Goal: Task Accomplishment & Management: Complete application form

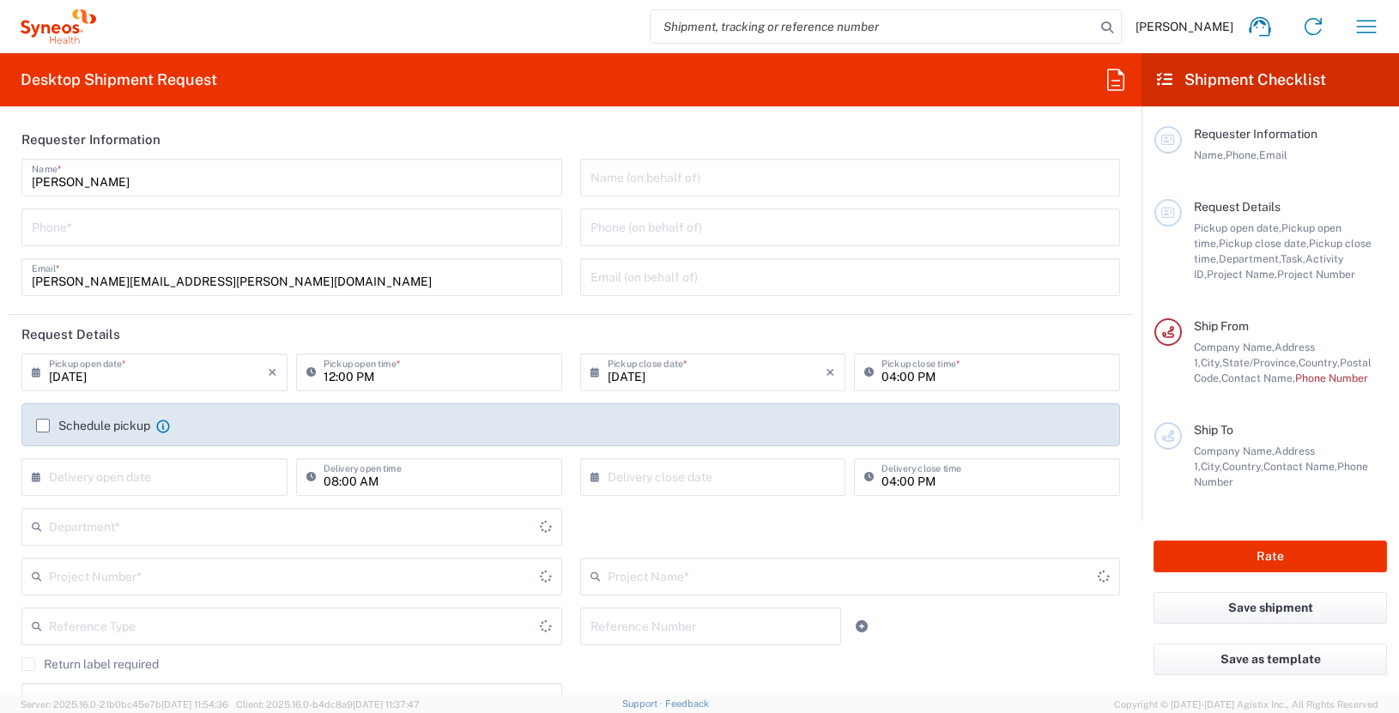
type input "[US_STATE]"
type input "[GEOGRAPHIC_DATA]"
type input "3190"
type input "[PERSON_NAME] Rsrch Grp ([GEOGRAPHIC_DATA]) In"
click at [78, 229] on input "tel" at bounding box center [292, 226] width 520 height 30
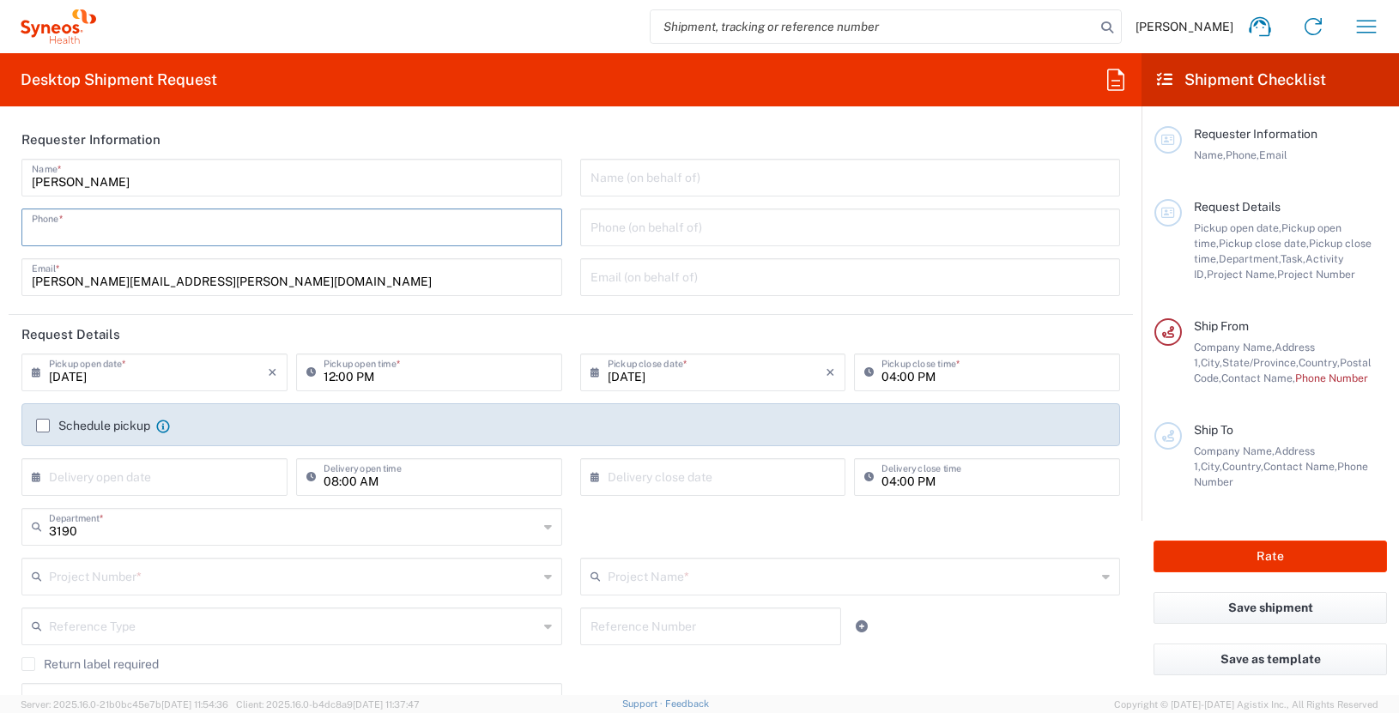
type input "3035422228"
type input "Suite 111"
type input "3035422228"
type input "[PERSON_NAME]"
type input "[STREET_ADDRESS][PERSON_NAME]"
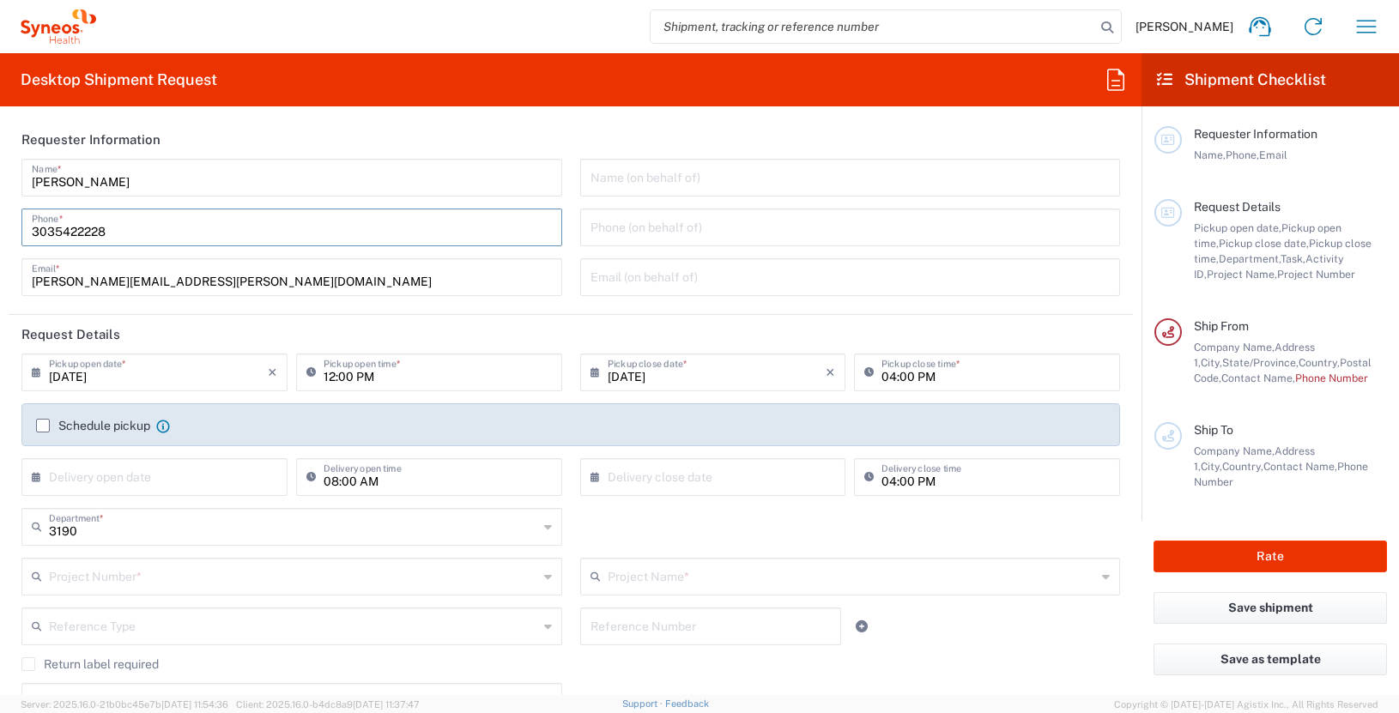
type input "Suite 111"
type input "[GEOGRAPHIC_DATA]"
type input "63110"
type input "3035422228"
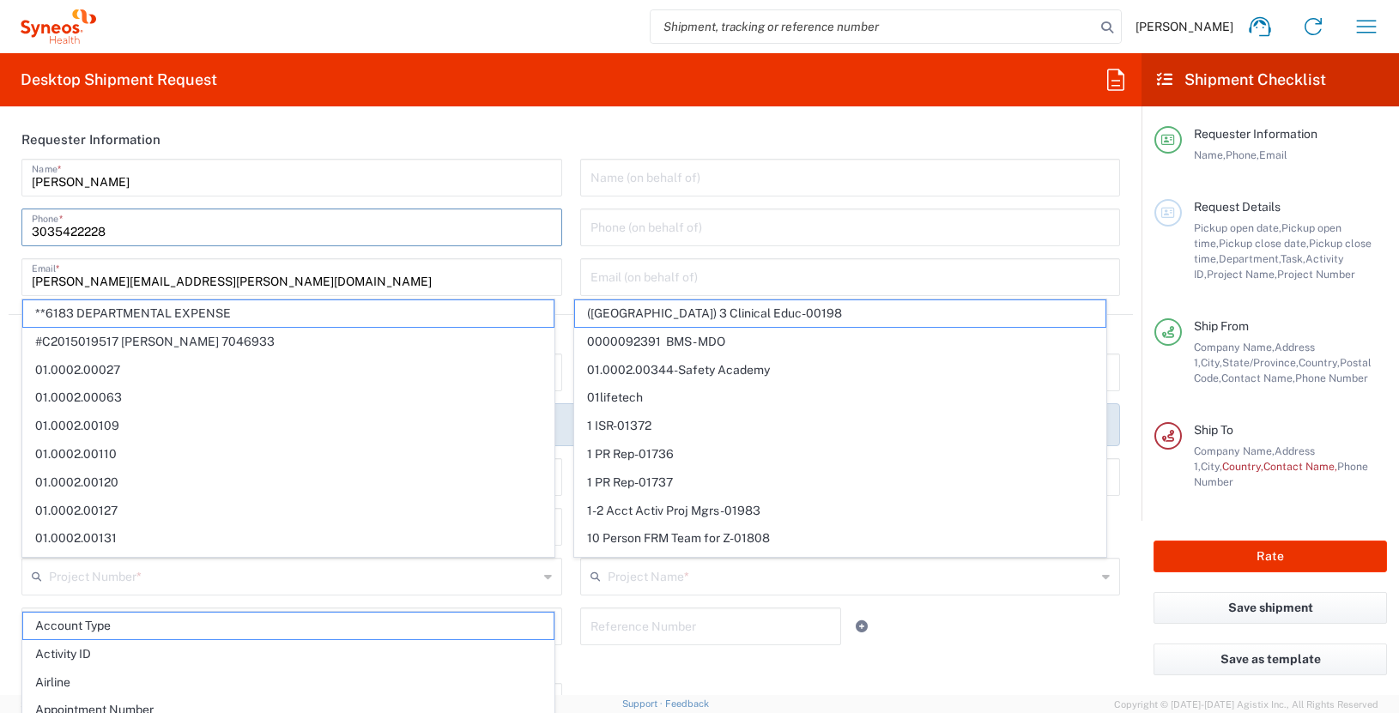
type input "[PERSON_NAME][EMAIL_ADDRESS][DOMAIN_NAME]"
type input "[GEOGRAPHIC_DATA]"
click at [864, 128] on header "Requester Information" at bounding box center [571, 139] width 1124 height 39
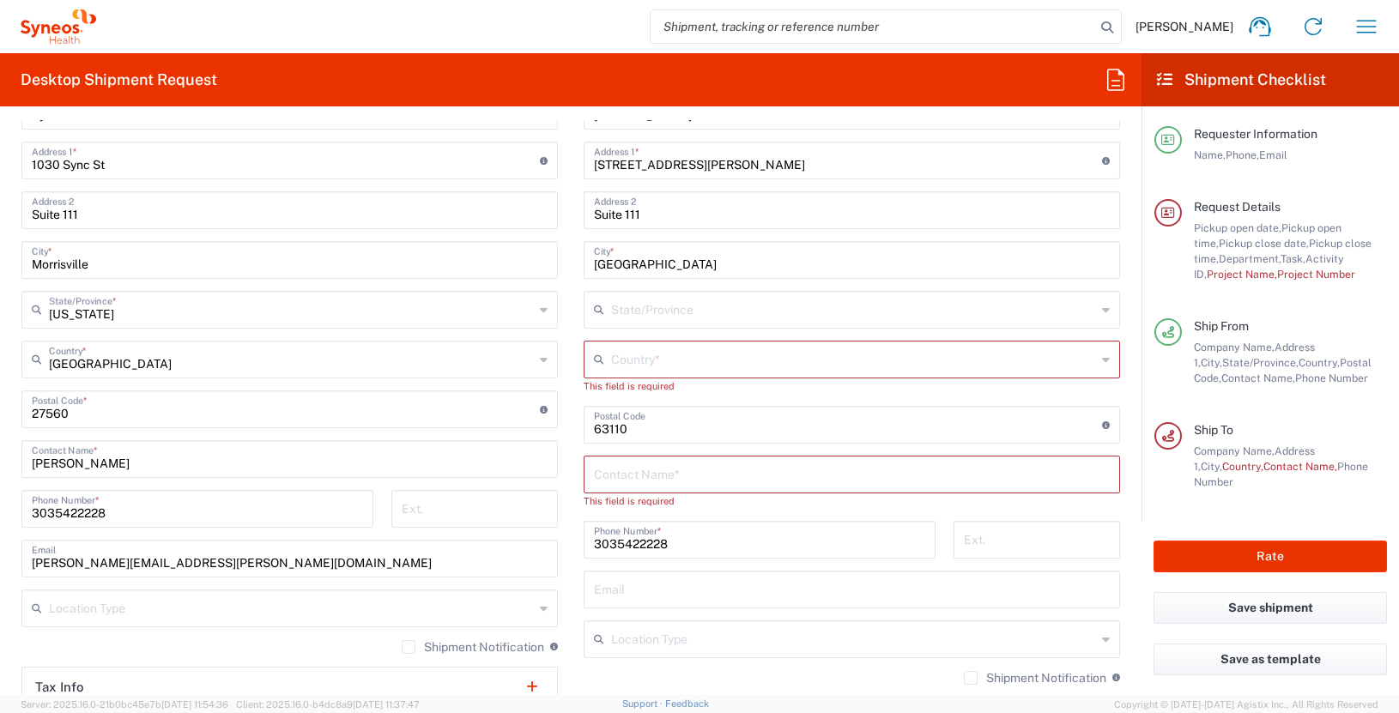
scroll to position [778, 0]
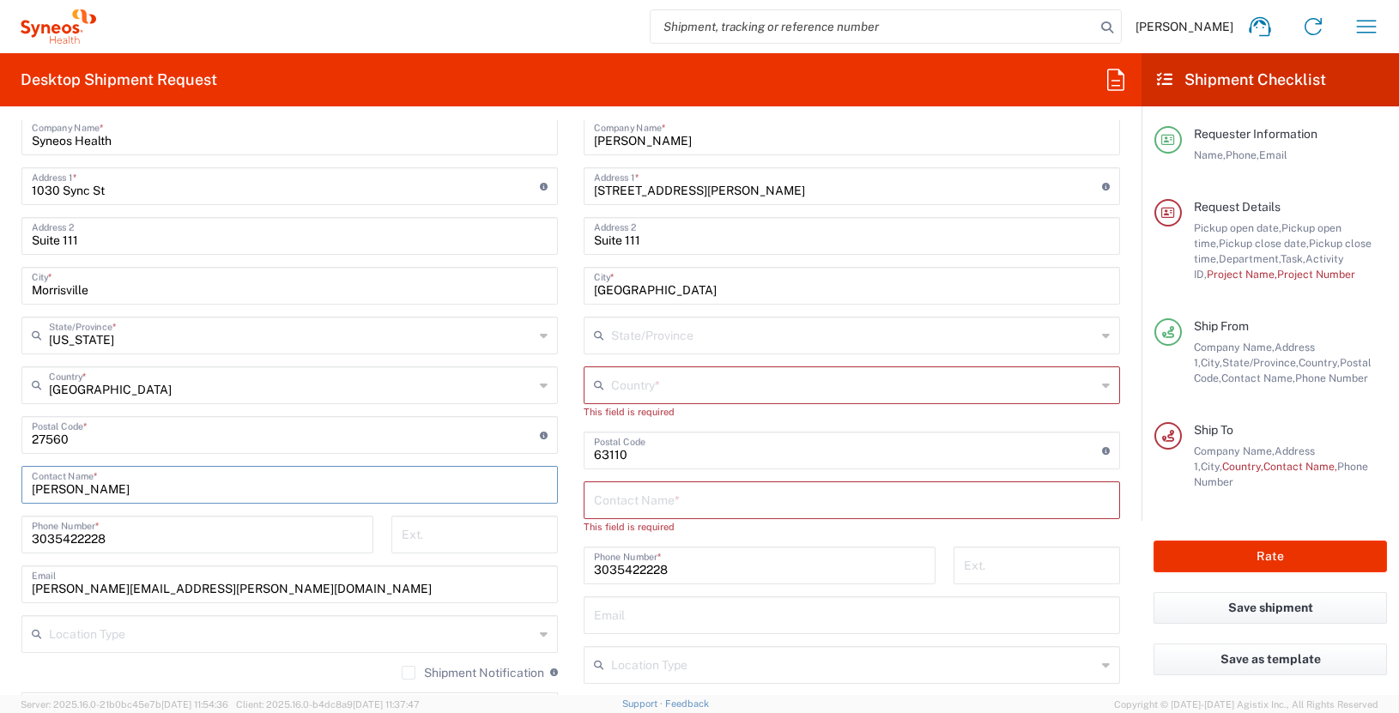
drag, startPoint x: 133, startPoint y: 487, endPoint x: 5, endPoint y: 487, distance: 127.9
click at [5, 487] on form "Requester Information [PERSON_NAME] Name * [PHONE_NUMBER] Phone * [PERSON_NAME]…" at bounding box center [570, 407] width 1141 height 575
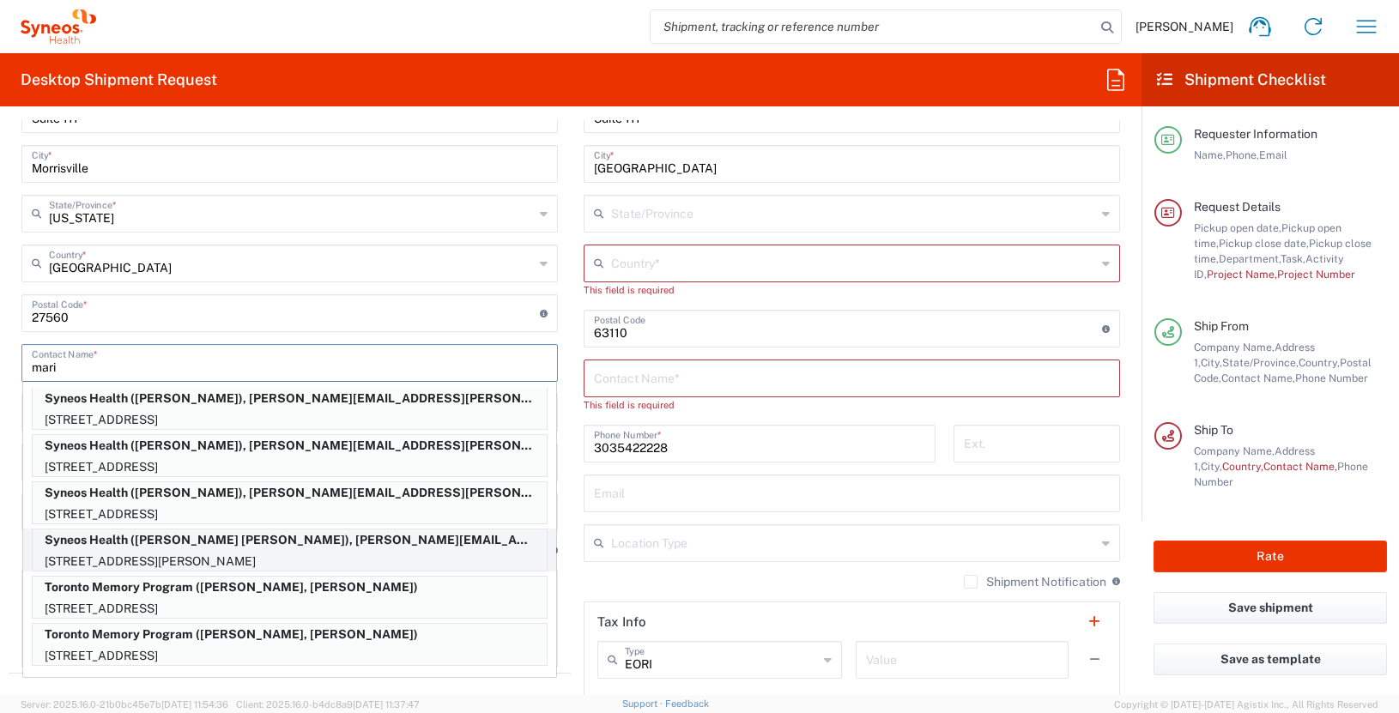
scroll to position [904, 0]
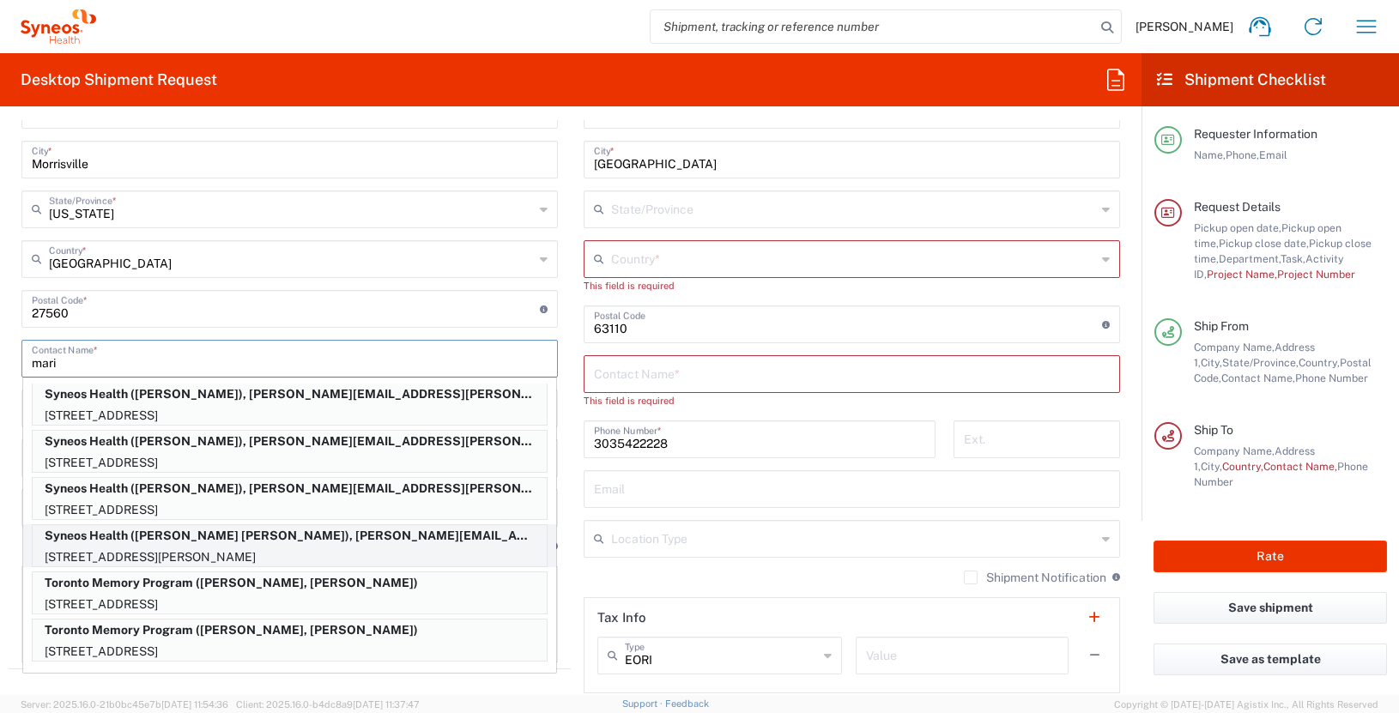
type input "mari"
click at [265, 545] on p "Syneos Health ([PERSON_NAME] [PERSON_NAME]), [PERSON_NAME][EMAIL_ADDRESS][PERSO…" at bounding box center [290, 535] width 514 height 21
type input "[STREET_ADDRESS][PERSON_NAME]"
type input "[GEOGRAPHIC_DATA]"
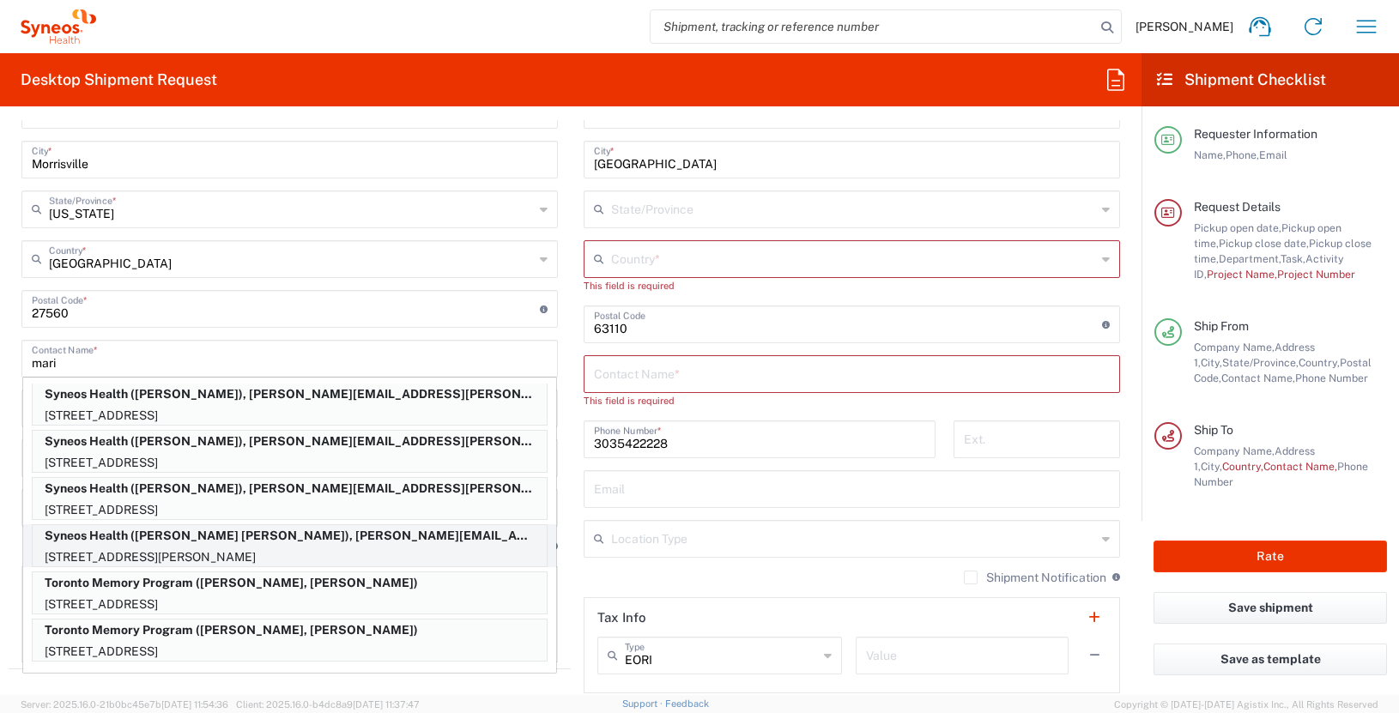
type input "V7K 2C8"
type input "[PERSON_NAME] [PERSON_NAME]"
type input "6043396700"
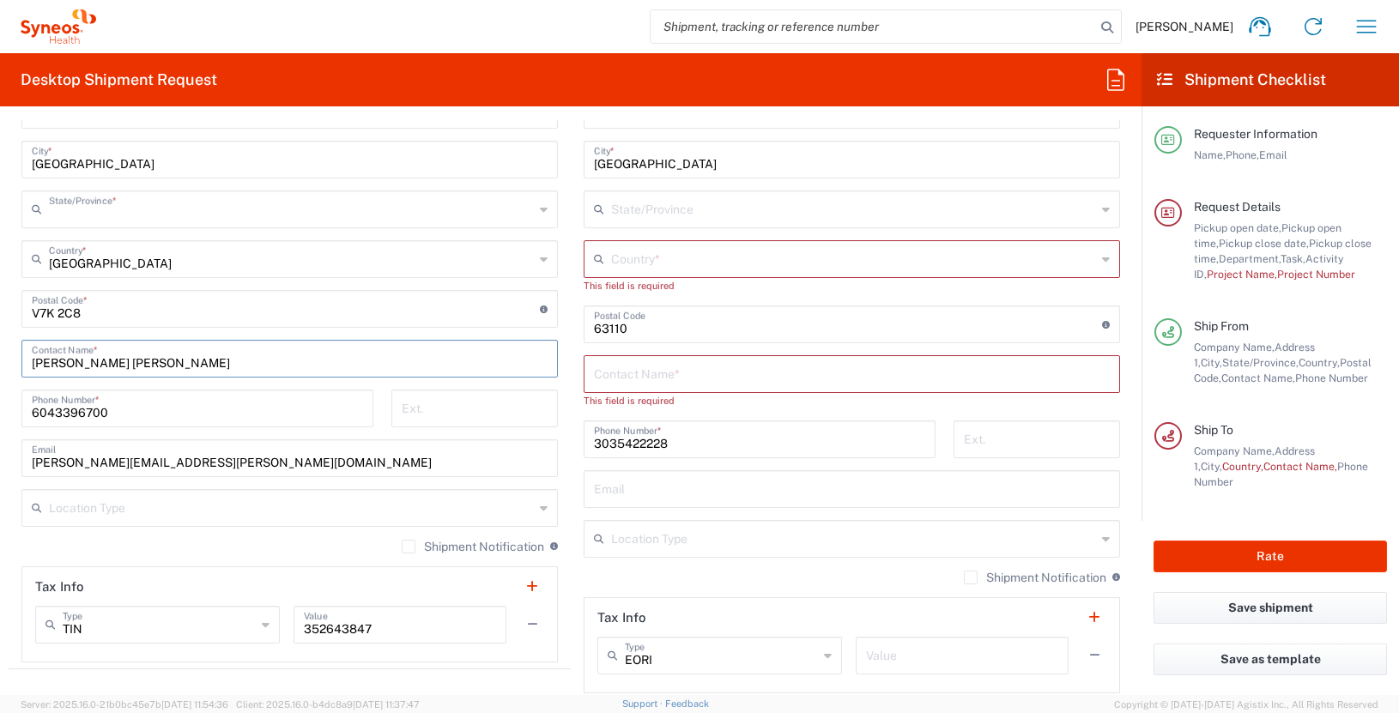
type input "[GEOGRAPHIC_DATA]"
click at [674, 378] on input "text" at bounding box center [852, 373] width 516 height 30
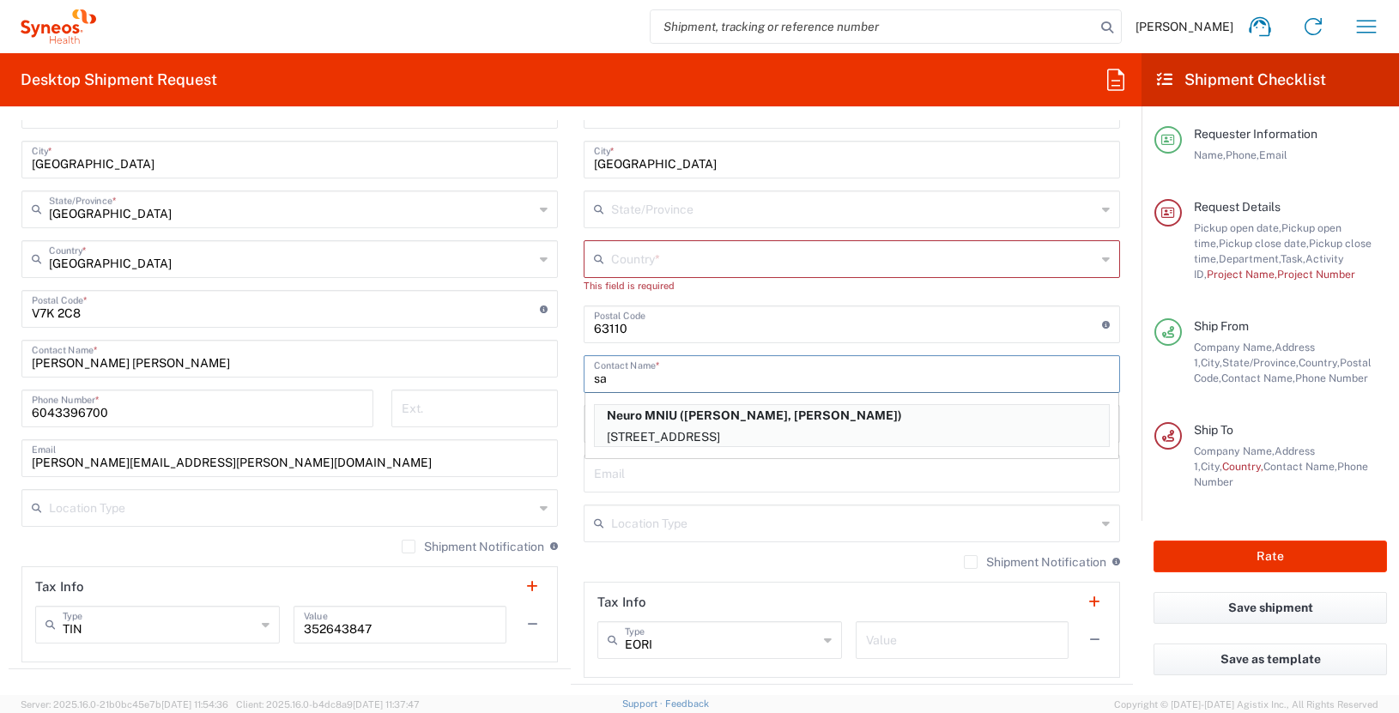
type input "s"
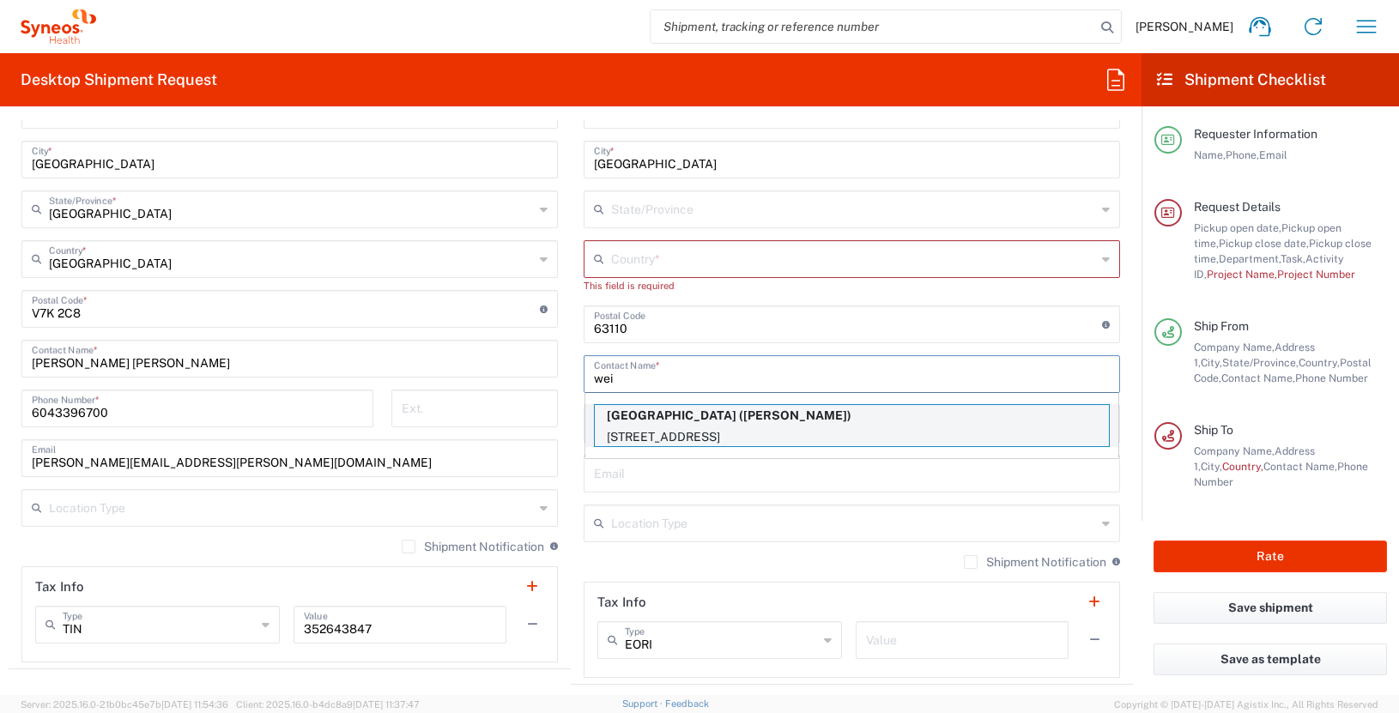
type input "wei"
click at [852, 443] on p "[STREET_ADDRESS]" at bounding box center [852, 436] width 514 height 21
type input "[GEOGRAPHIC_DATA]"
type input "8440 [STREET_ADDRESS]"
type input "[GEOGRAPHIC_DATA]"
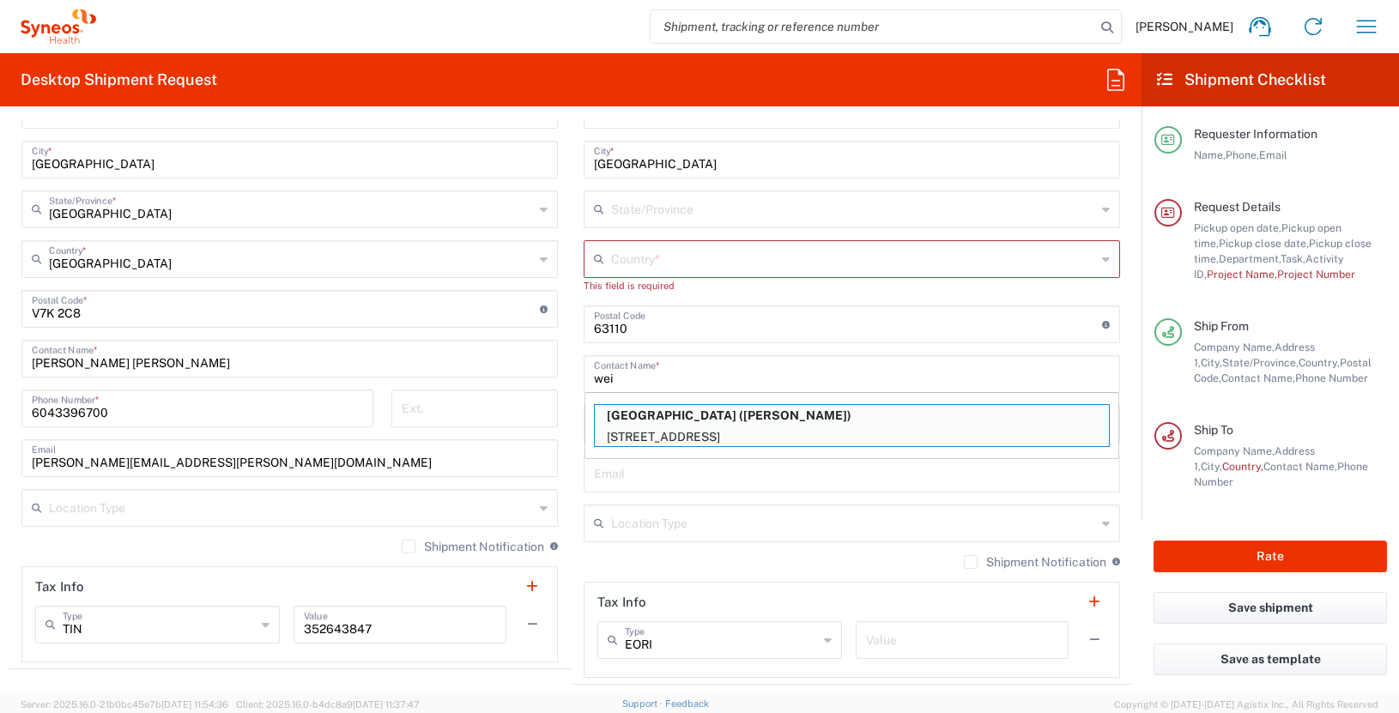
type input "[GEOGRAPHIC_DATA]"
type input "T6G2R3"
type input "[PERSON_NAME]"
type input "7804076952"
type input "[GEOGRAPHIC_DATA]"
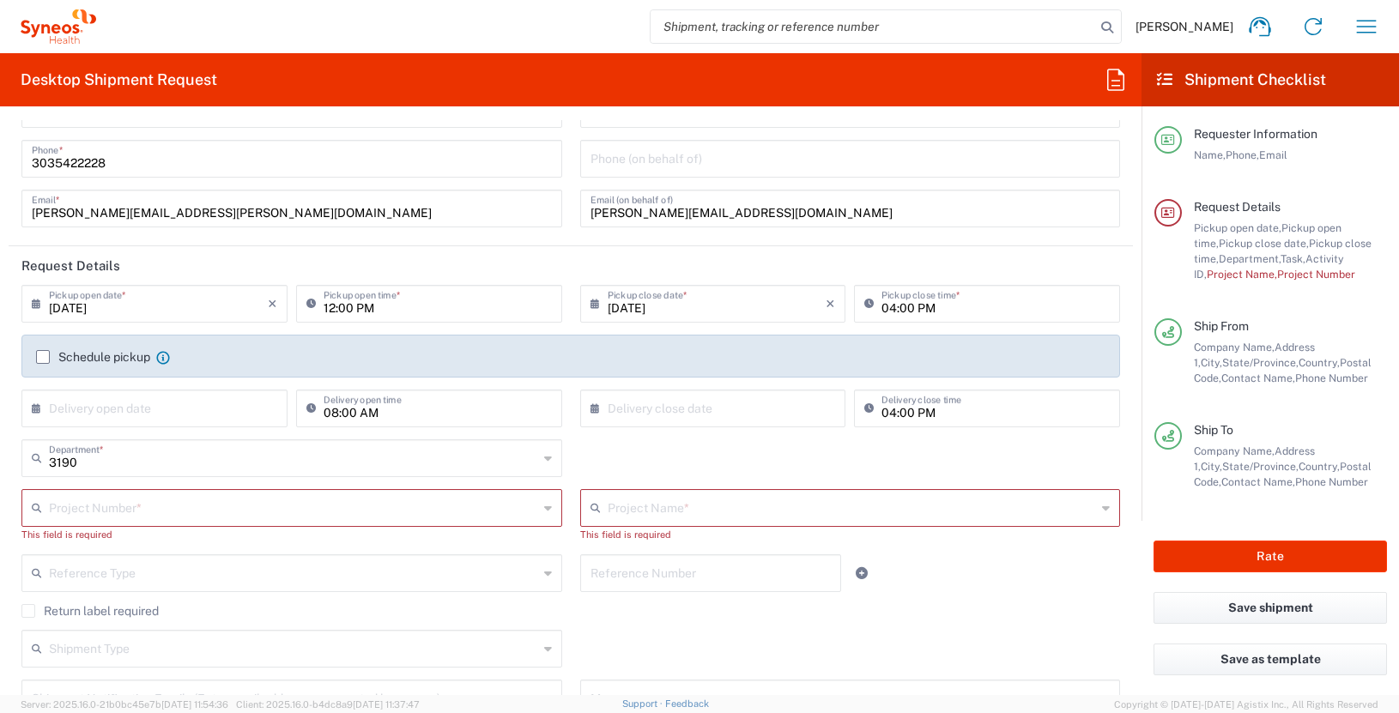
scroll to position [0, 0]
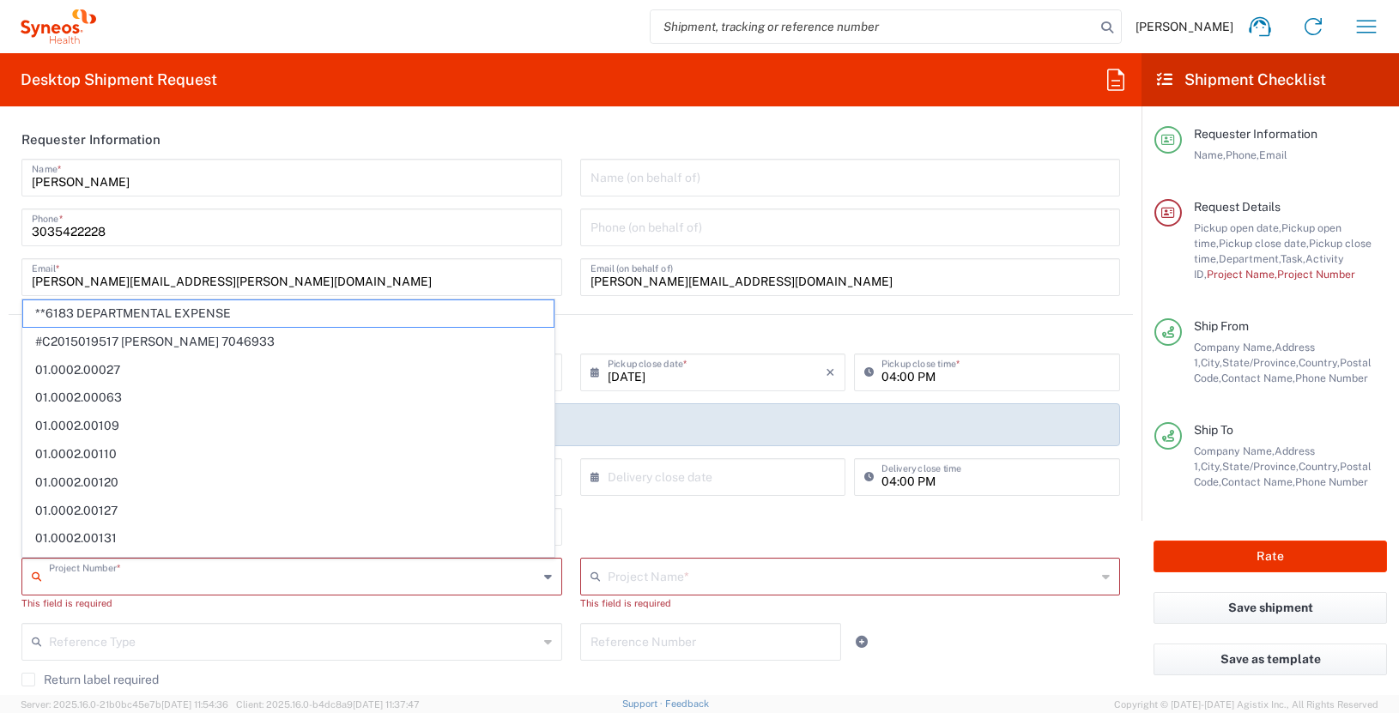
click at [117, 576] on input "text" at bounding box center [293, 575] width 489 height 30
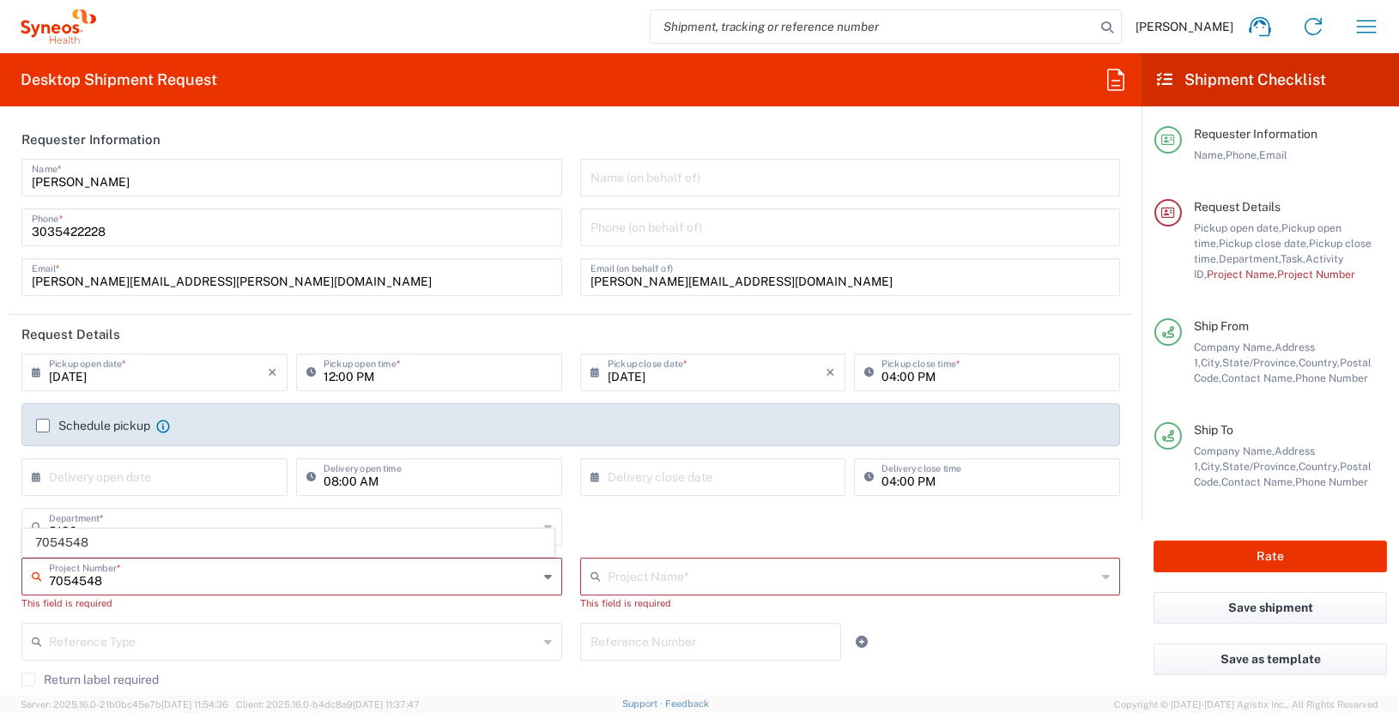
type input "7054548"
click at [178, 596] on div "This field is required" at bounding box center [291, 603] width 541 height 15
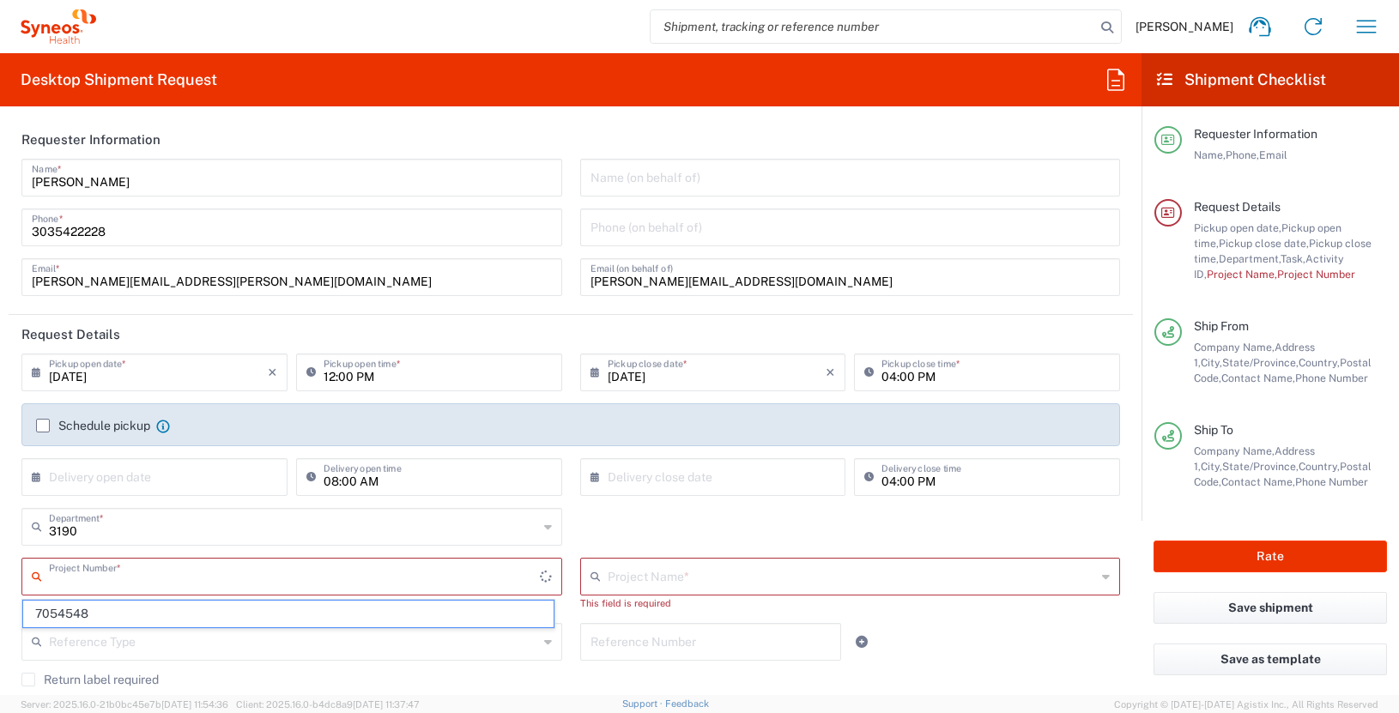
click at [170, 572] on input "text" at bounding box center [294, 575] width 491 height 30
type input "7054548"
click at [78, 613] on span "7054548" at bounding box center [288, 614] width 530 height 27
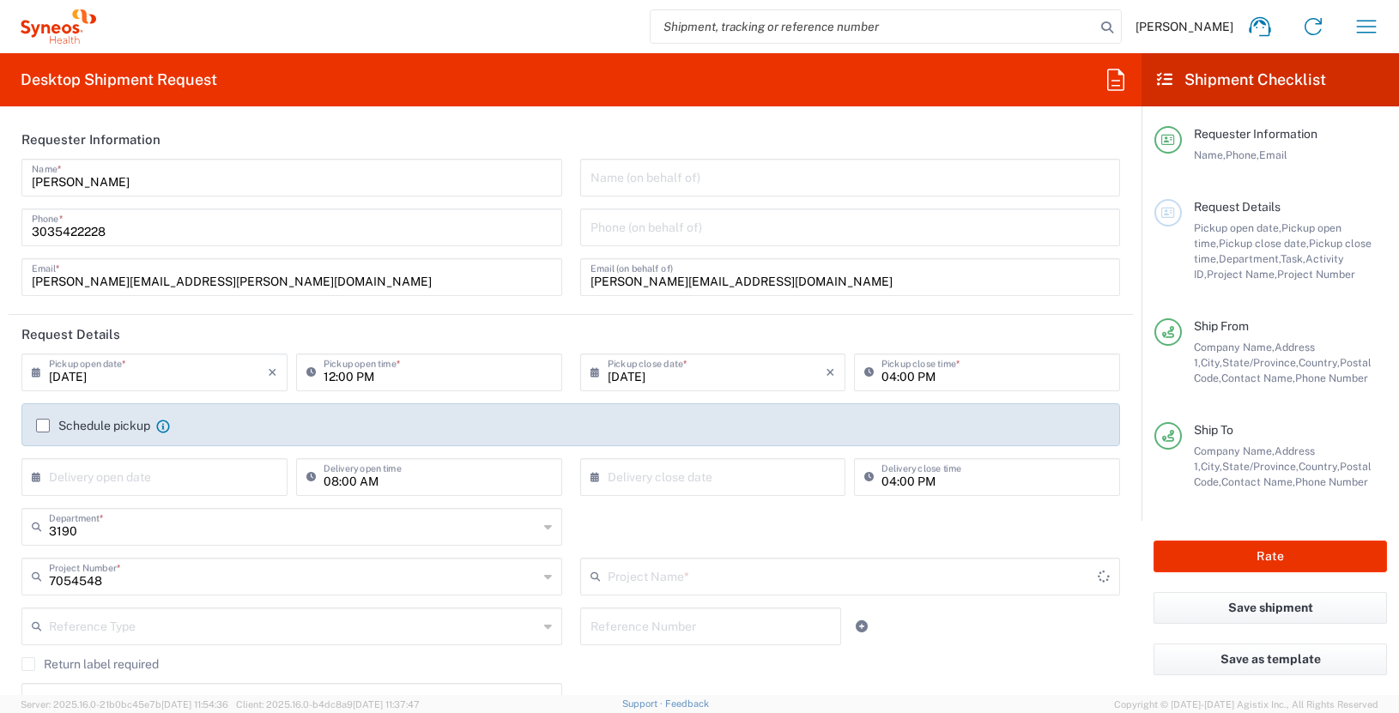
type input "802-[DATE]-003"
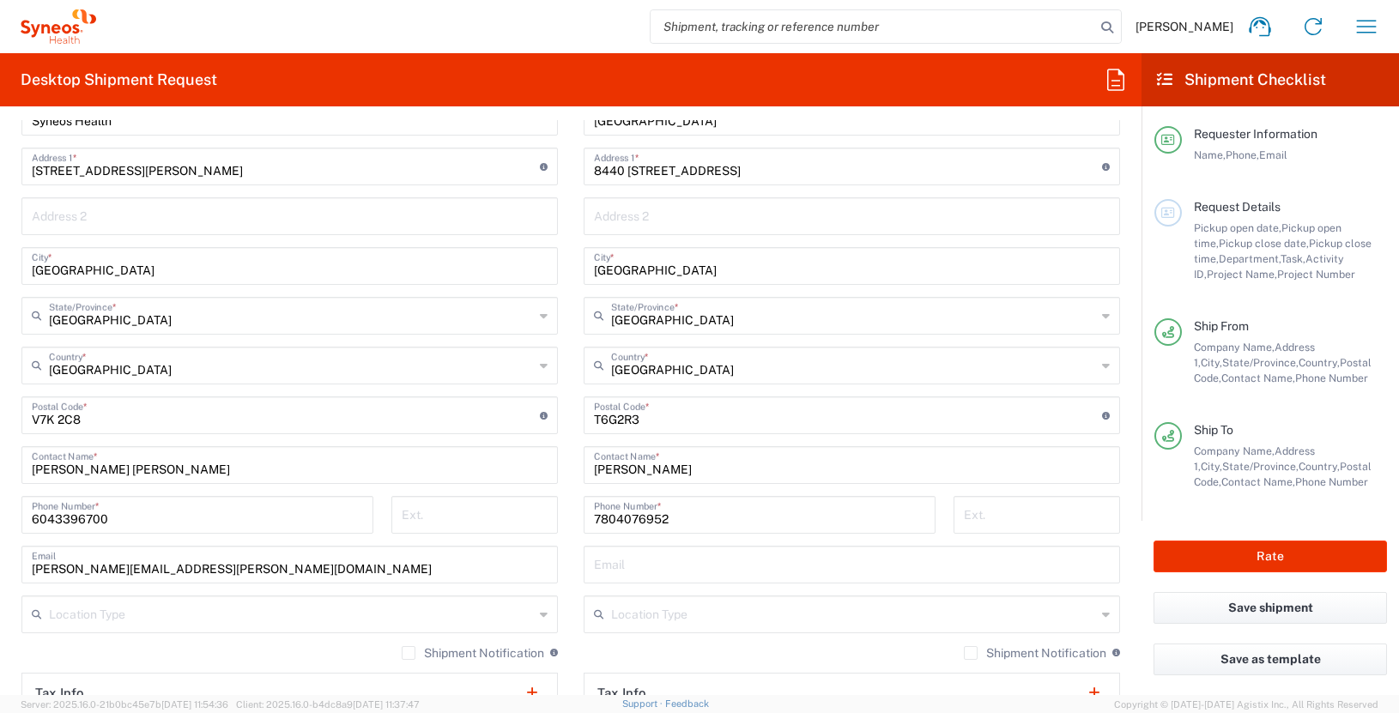
scroll to position [789, 0]
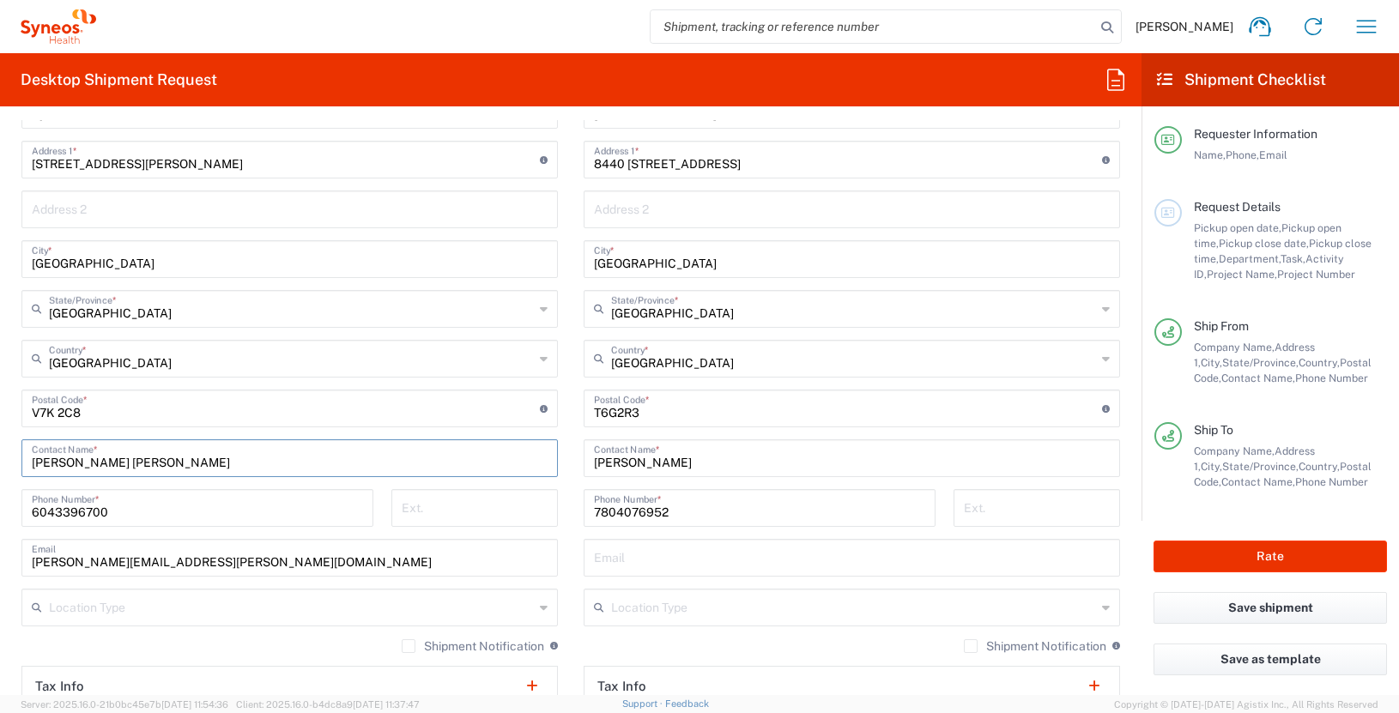
drag, startPoint x: 168, startPoint y: 465, endPoint x: -38, endPoint y: 462, distance: 206.0
click at [0, 462] on html "[PERSON_NAME] Home Shipment estimator Shipment tracking Desktop shipment reques…" at bounding box center [699, 356] width 1399 height 713
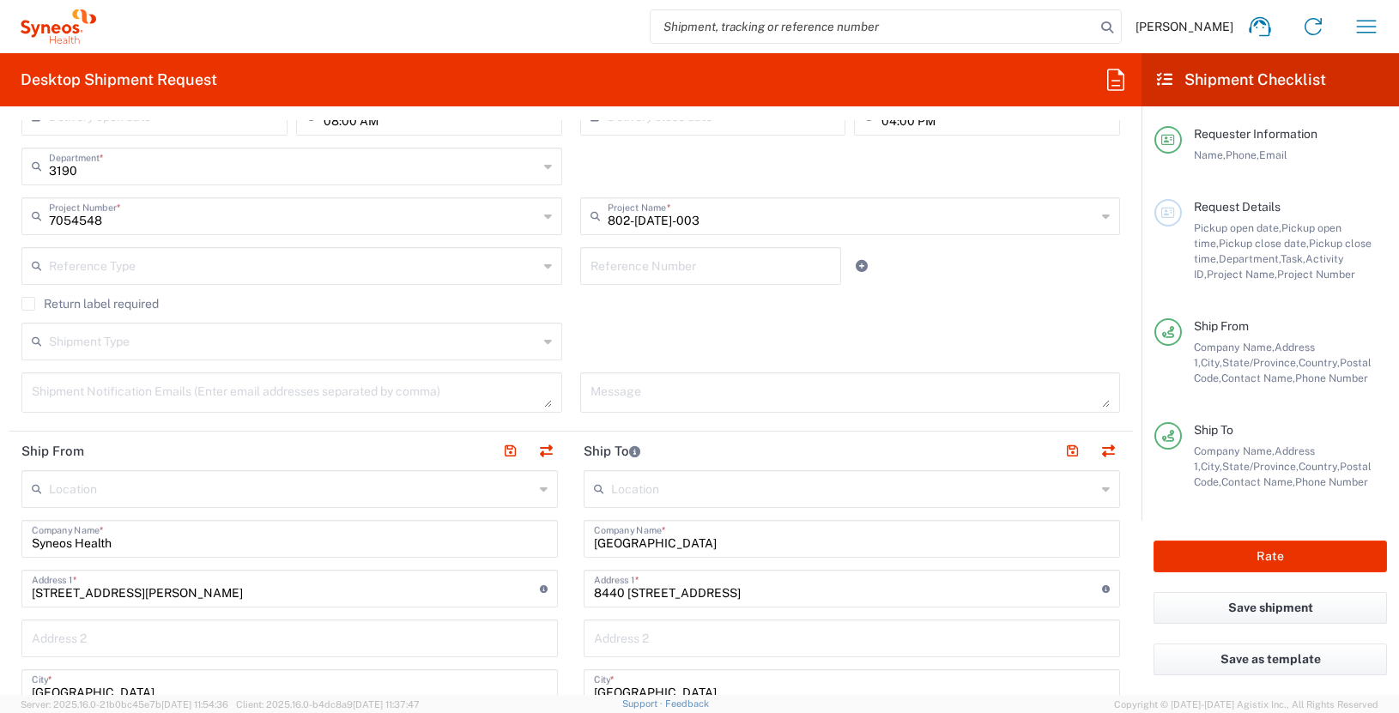
scroll to position [0, 0]
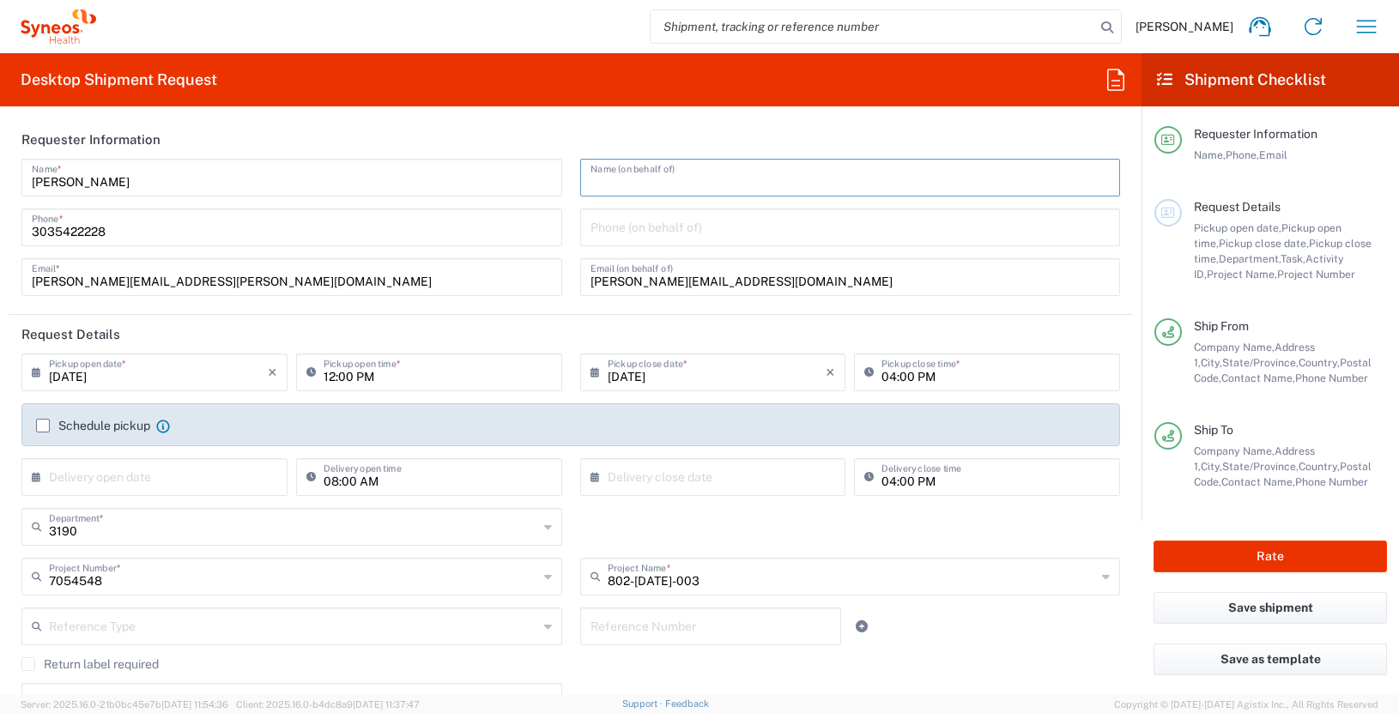
click at [620, 183] on input "text" at bounding box center [850, 176] width 520 height 30
paste input "[PERSON_NAME] [PERSON_NAME]"
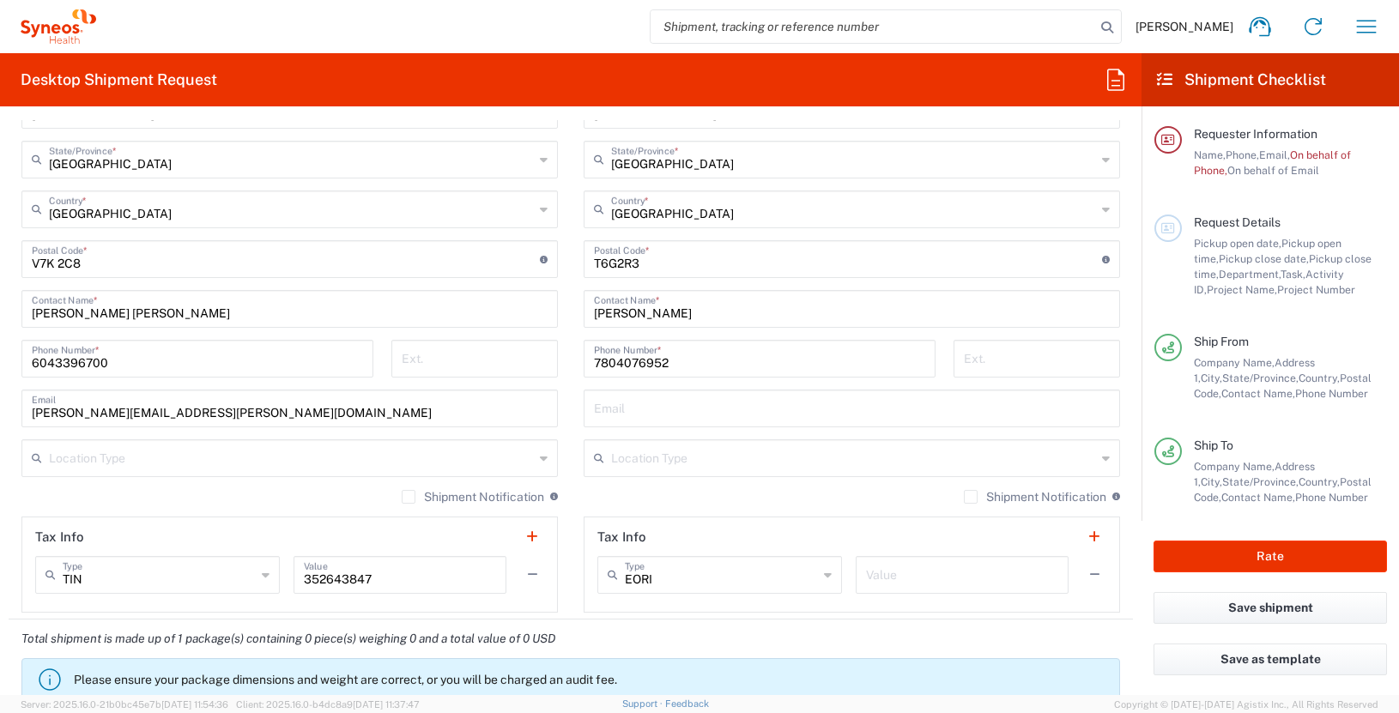
scroll to position [953, 0]
type input "[PERSON_NAME] [PERSON_NAME]"
drag, startPoint x: 99, startPoint y: 409, endPoint x: -56, endPoint y: 414, distance: 154.5
click at [0, 414] on html "[PERSON_NAME] Home Shipment estimator Shipment tracking Desktop shipment reques…" at bounding box center [699, 356] width 1399 height 713
click at [57, 417] on input "[EMAIL_ADDRESS][PERSON_NAME][DOMAIN_NAME]" at bounding box center [290, 408] width 516 height 30
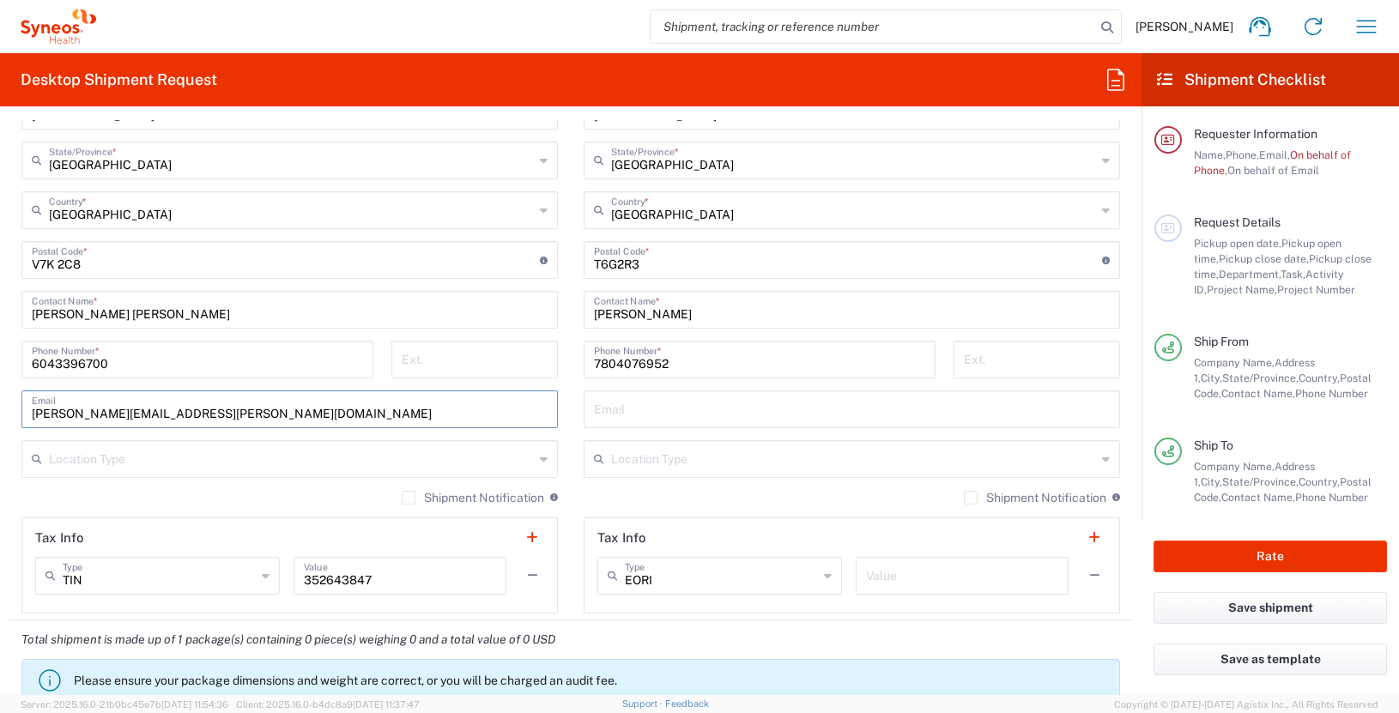
drag, startPoint x: 285, startPoint y: 412, endPoint x: -52, endPoint y: 417, distance: 337.3
click at [0, 417] on html "[PERSON_NAME] Home Shipment estimator Shipment tracking Desktop shipment reques…" at bounding box center [699, 356] width 1399 height 713
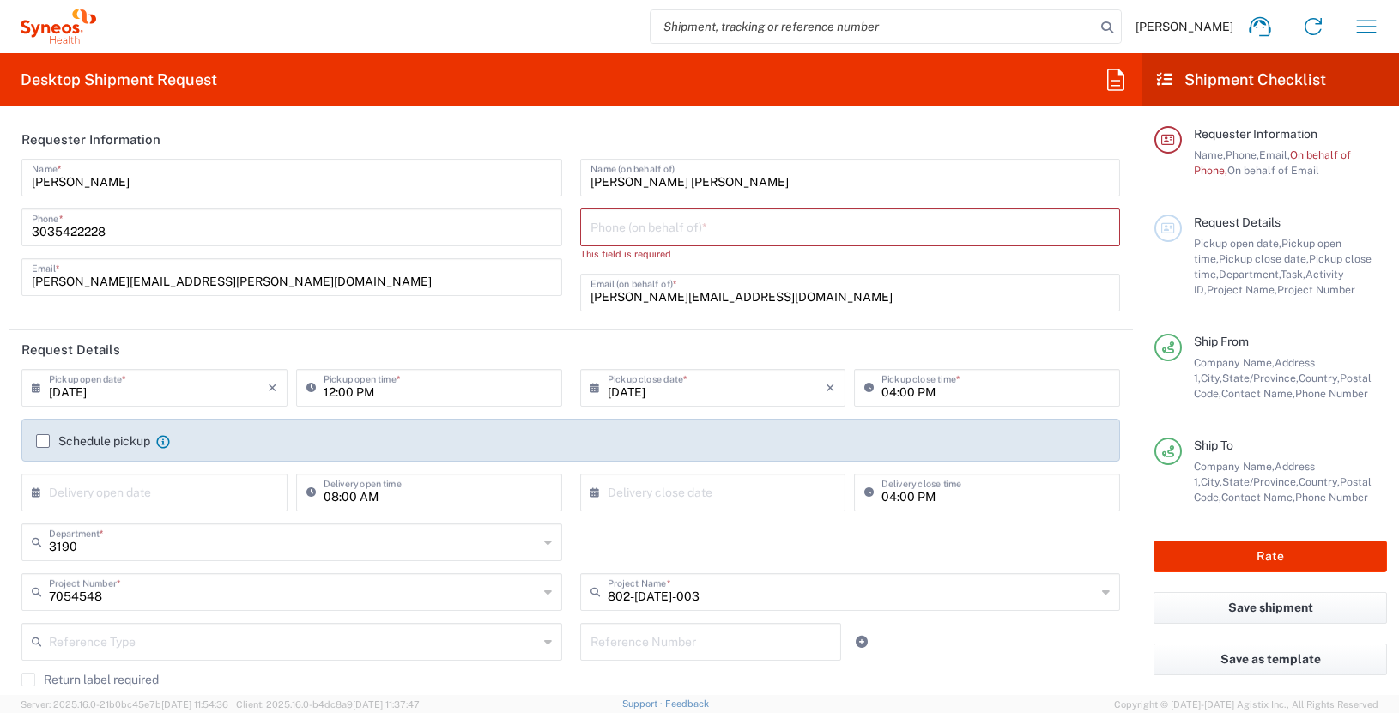
type input "[PERSON_NAME][EMAIL_ADDRESS][PERSON_NAME][DOMAIN_NAME]"
click at [668, 300] on input "[PERSON_NAME][EMAIL_ADDRESS][DOMAIN_NAME]" at bounding box center [850, 291] width 520 height 30
drag, startPoint x: 680, startPoint y: 299, endPoint x: 745, endPoint y: 295, distance: 64.5
click at [680, 299] on input "[PERSON_NAME][EMAIL_ADDRESS][DOMAIN_NAME]" at bounding box center [850, 291] width 520 height 30
drag, startPoint x: 819, startPoint y: 296, endPoint x: 548, endPoint y: 304, distance: 270.4
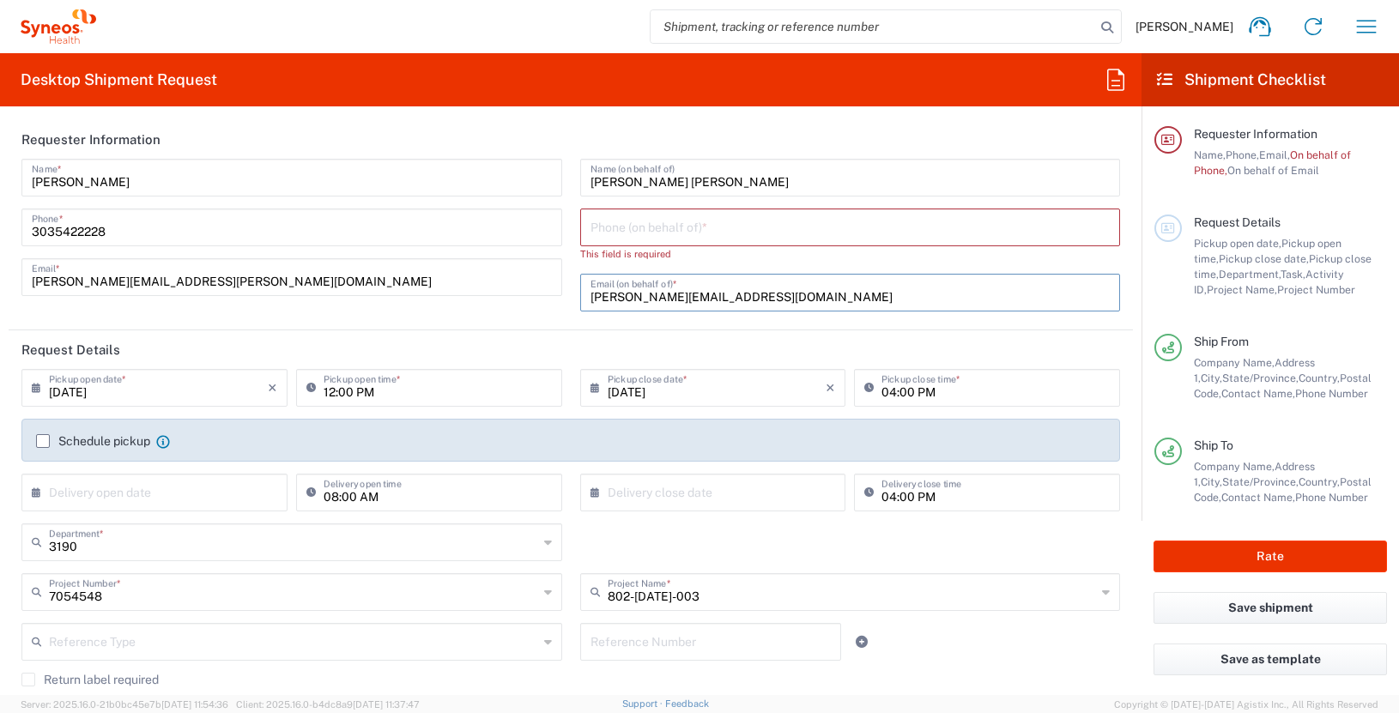
click at [548, 304] on div "[PERSON_NAME] Name * [PHONE_NUMBER] Phone * [PERSON_NAME][EMAIL_ADDRESS][PERSON…" at bounding box center [571, 241] width 1116 height 165
paste input "[PERSON_NAME].[PERSON_NAME]"
type input "[PERSON_NAME][EMAIL_ADDRESS][PERSON_NAME][DOMAIN_NAME]"
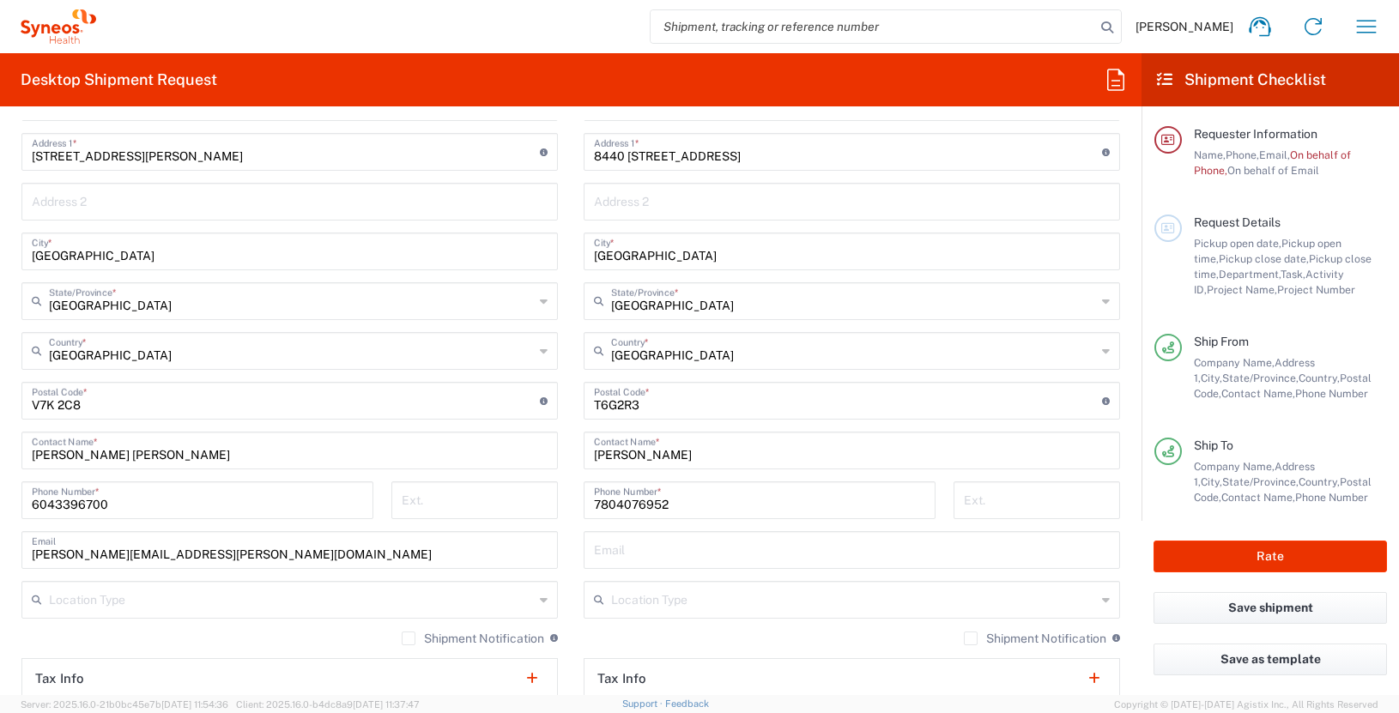
scroll to position [810, 0]
drag, startPoint x: 116, startPoint y: 506, endPoint x: -20, endPoint y: 505, distance: 135.6
click at [0, 505] on html "[PERSON_NAME] Home Shipment estimator Shipment tracking Desktop shipment reques…" at bounding box center [699, 356] width 1399 height 713
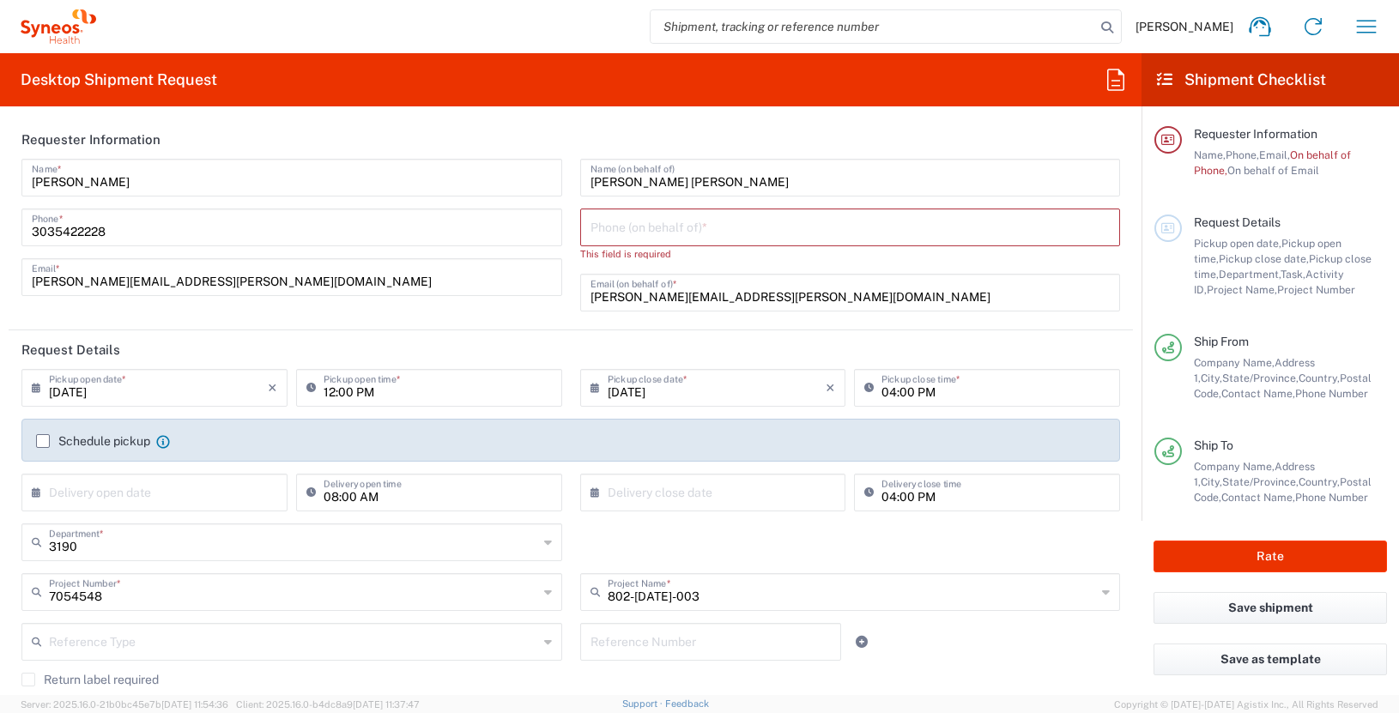
scroll to position [2, 0]
click at [621, 221] on input "tel" at bounding box center [850, 224] width 520 height 30
paste input "6043396700"
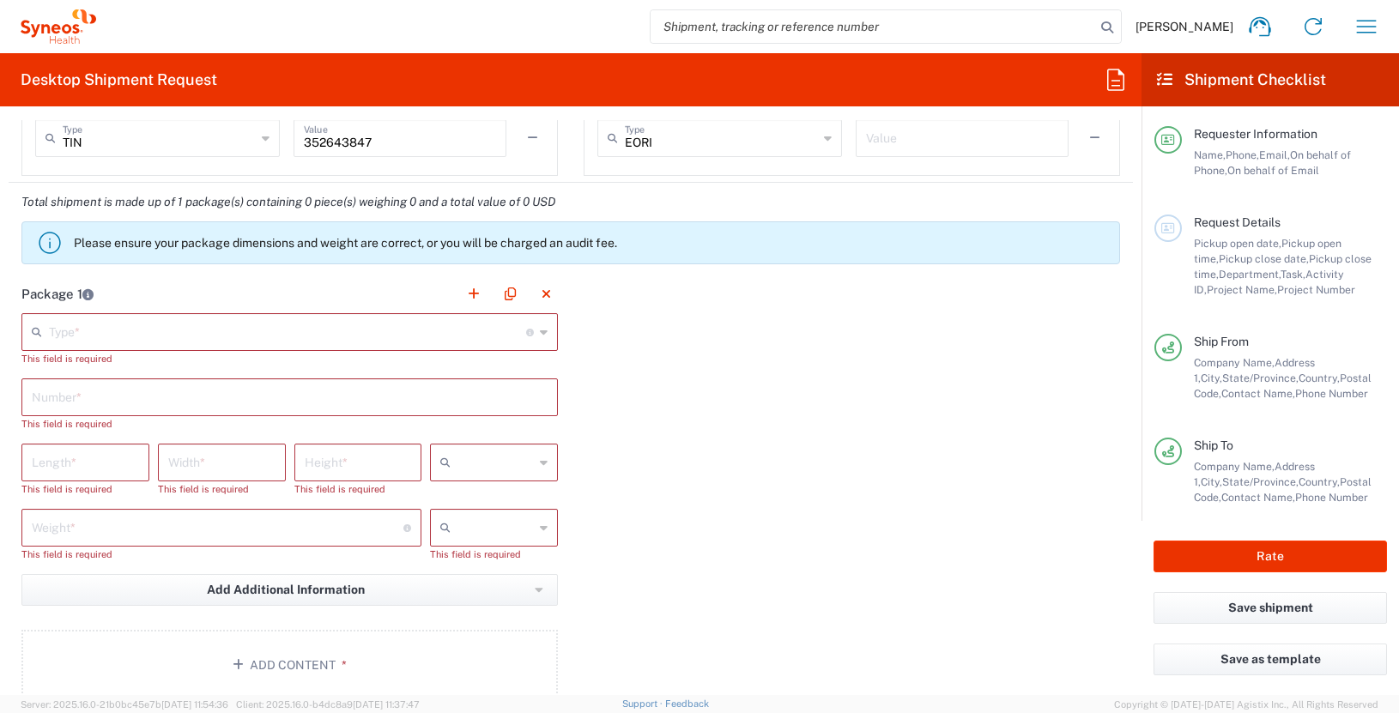
scroll to position [1388, 0]
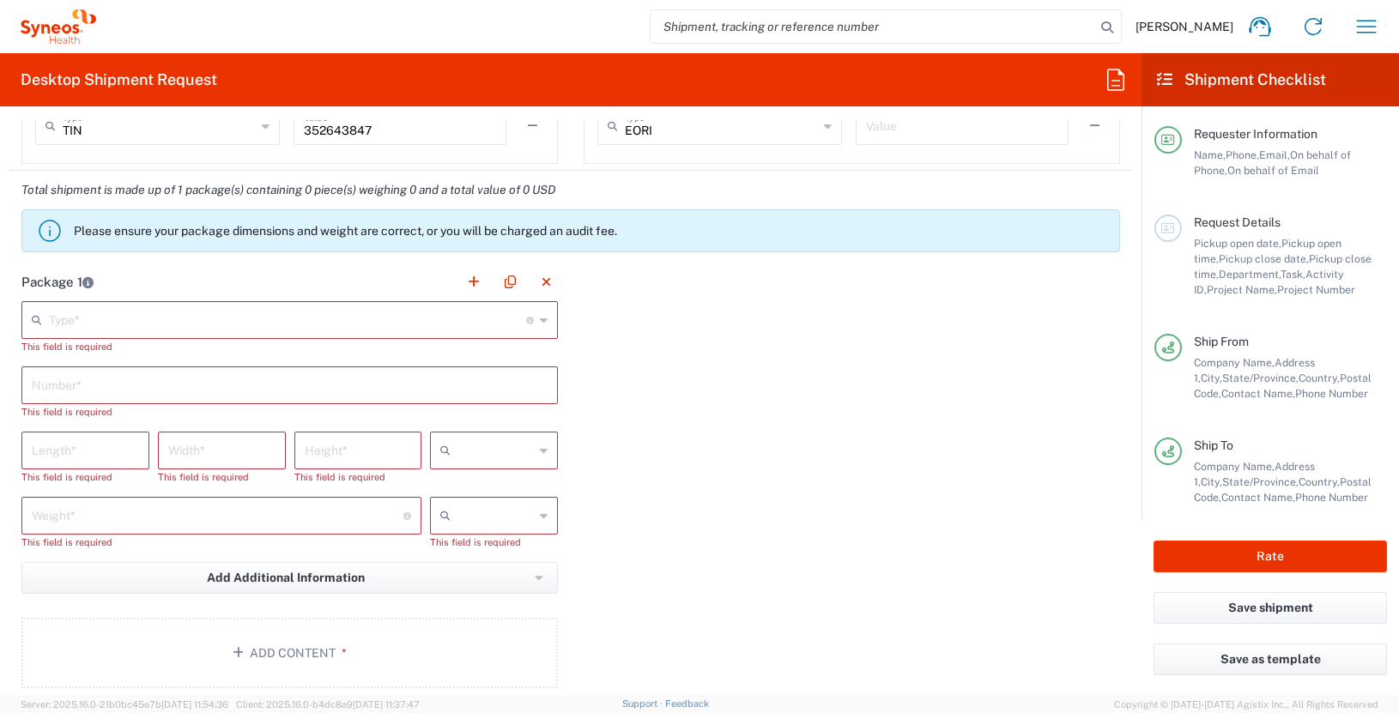
type input "6043396700"
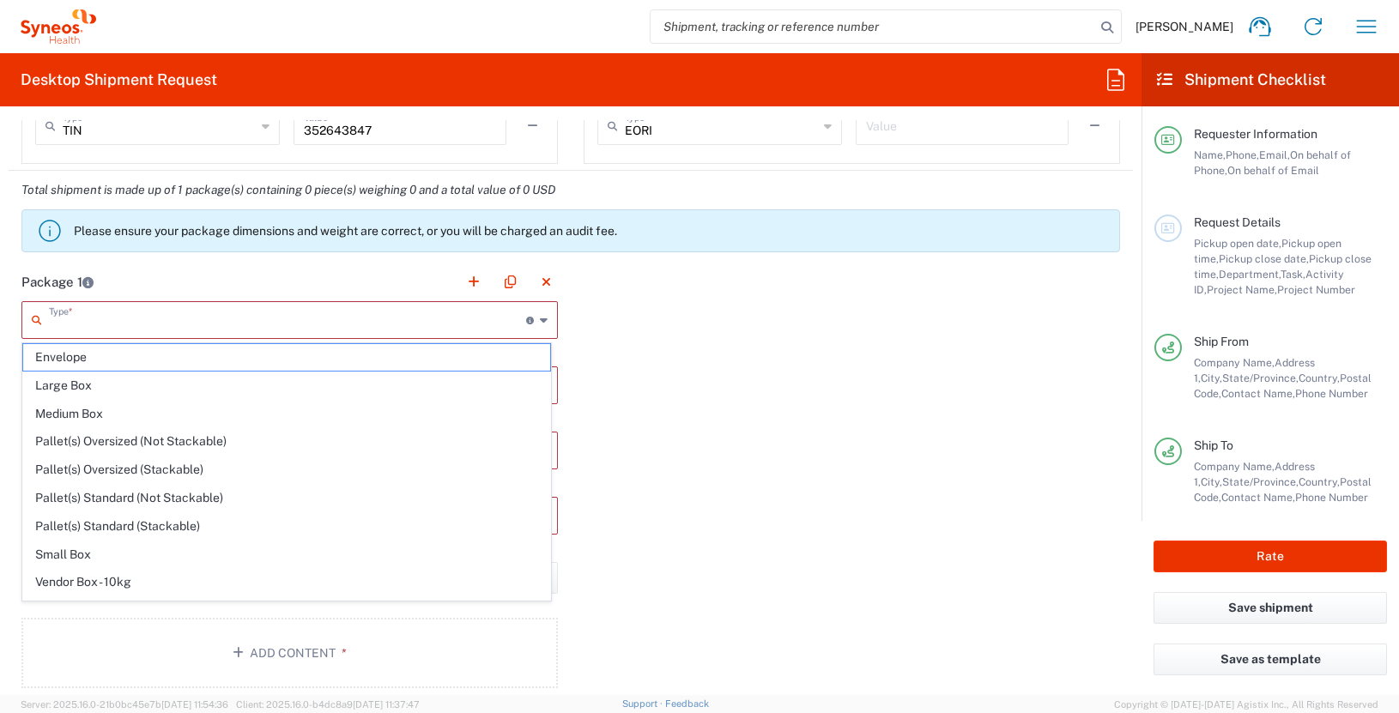
click at [238, 326] on input "text" at bounding box center [287, 319] width 477 height 30
click at [213, 358] on span "Envelope" at bounding box center [286, 357] width 527 height 27
type input "Envelope"
type input "1"
type input "9.5"
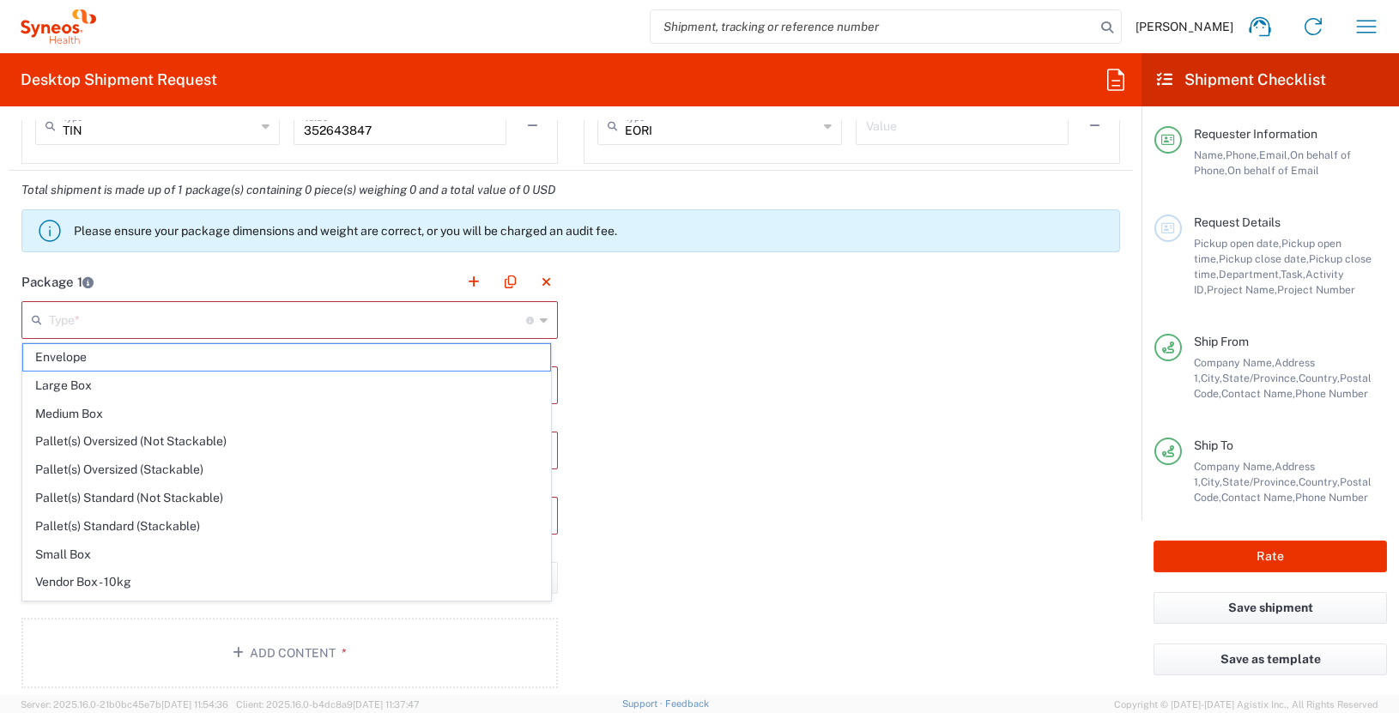
type input "12.5"
type input "0.25"
type input "in"
type input "0.45"
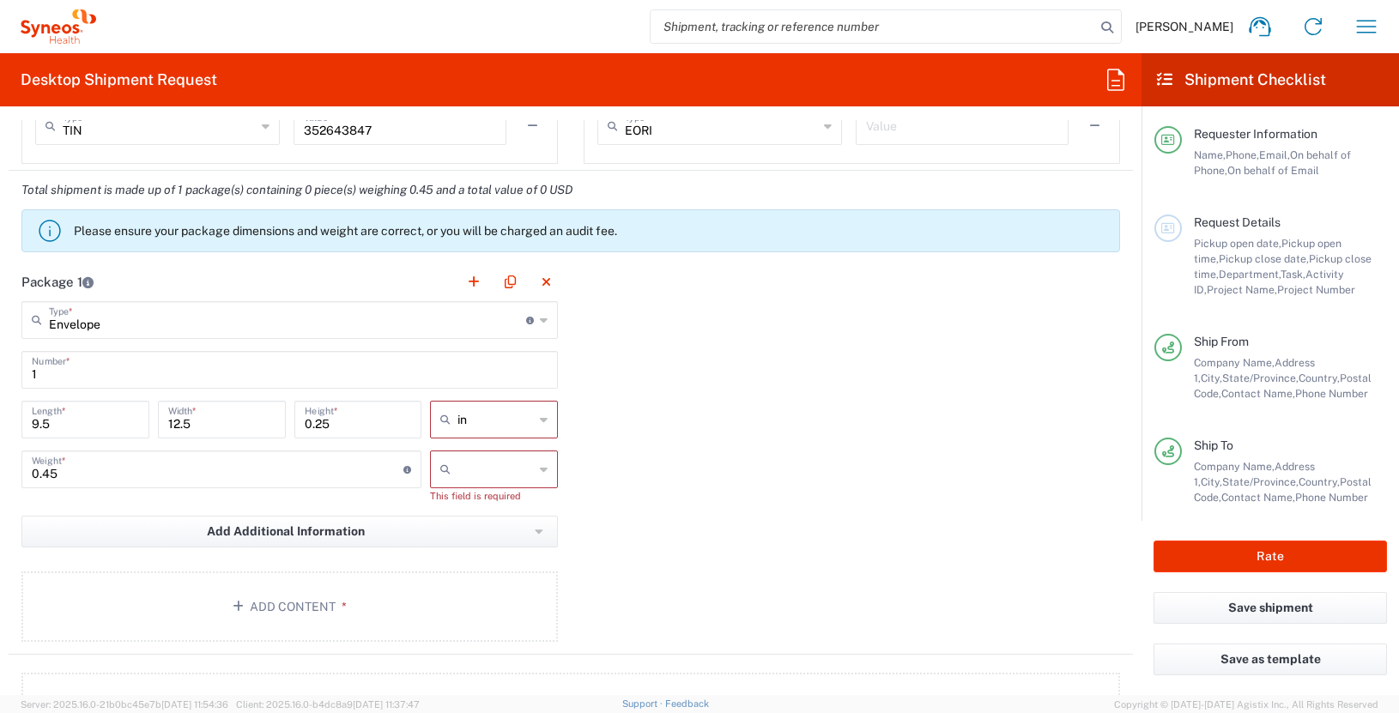
click at [506, 475] on input "text" at bounding box center [495, 469] width 76 height 27
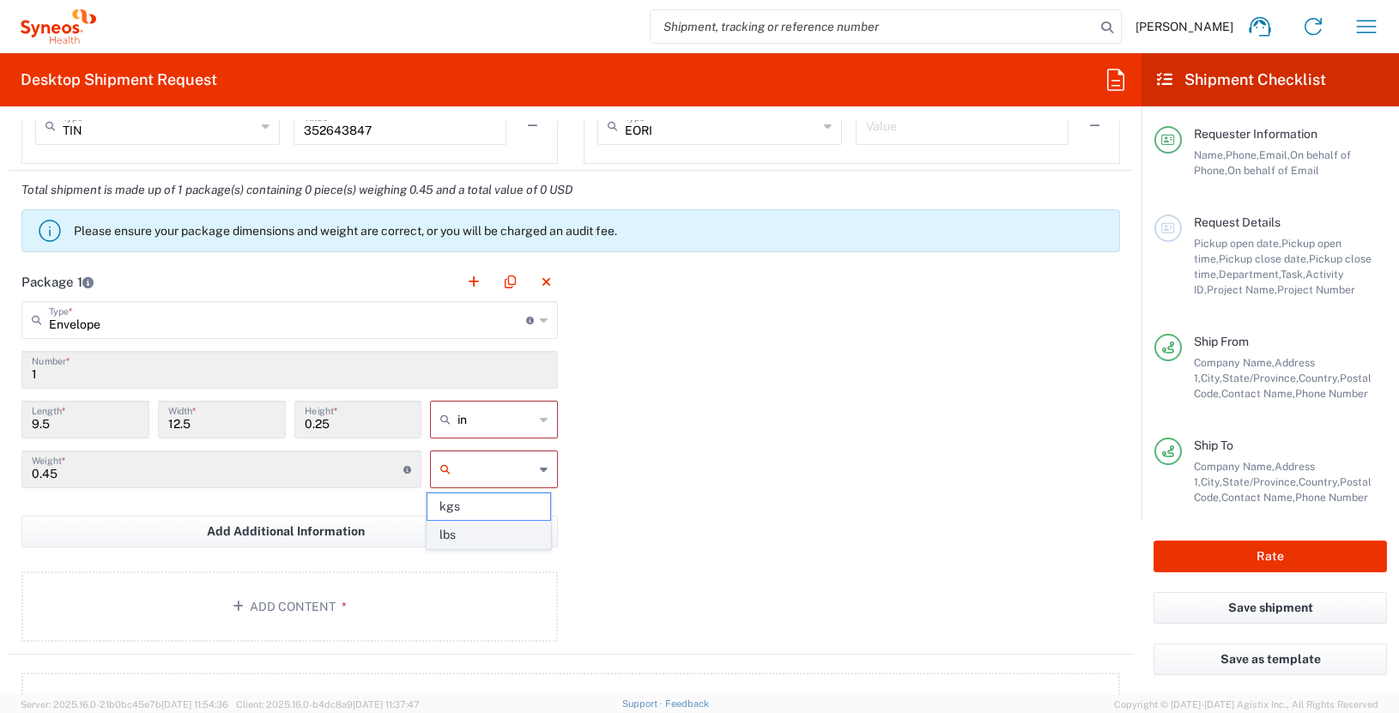
click at [483, 533] on span "lbs" at bounding box center [488, 535] width 123 height 27
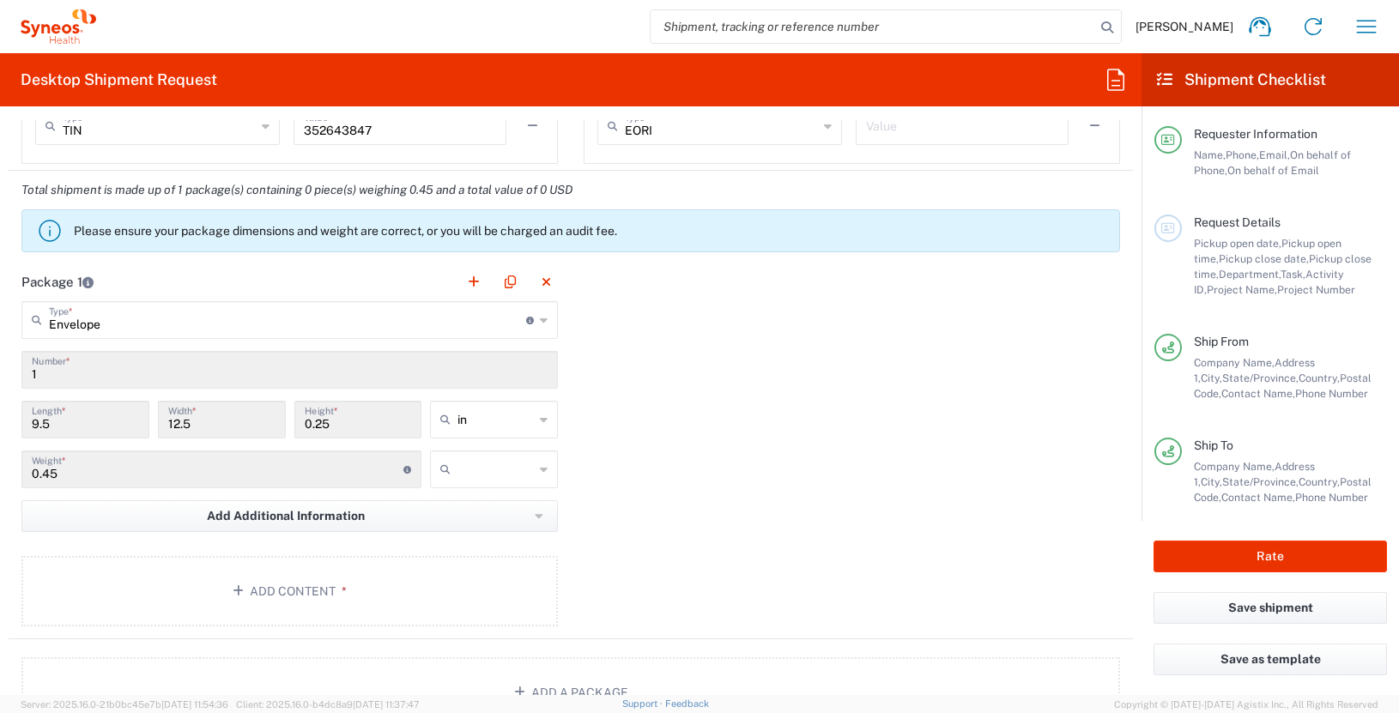
type input "lbs"
click at [450, 582] on button "Add Content *" at bounding box center [289, 591] width 536 height 70
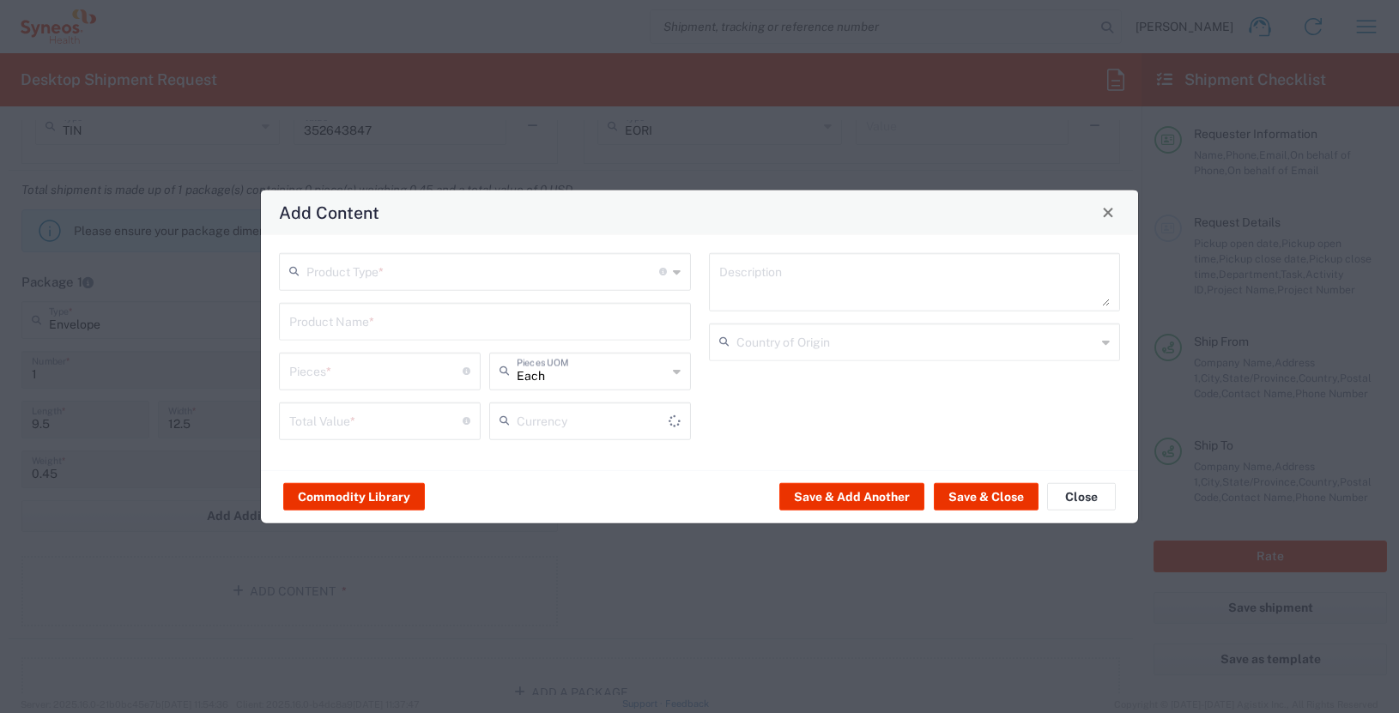
type input "US Dollar"
click at [542, 263] on input "text" at bounding box center [482, 270] width 353 height 30
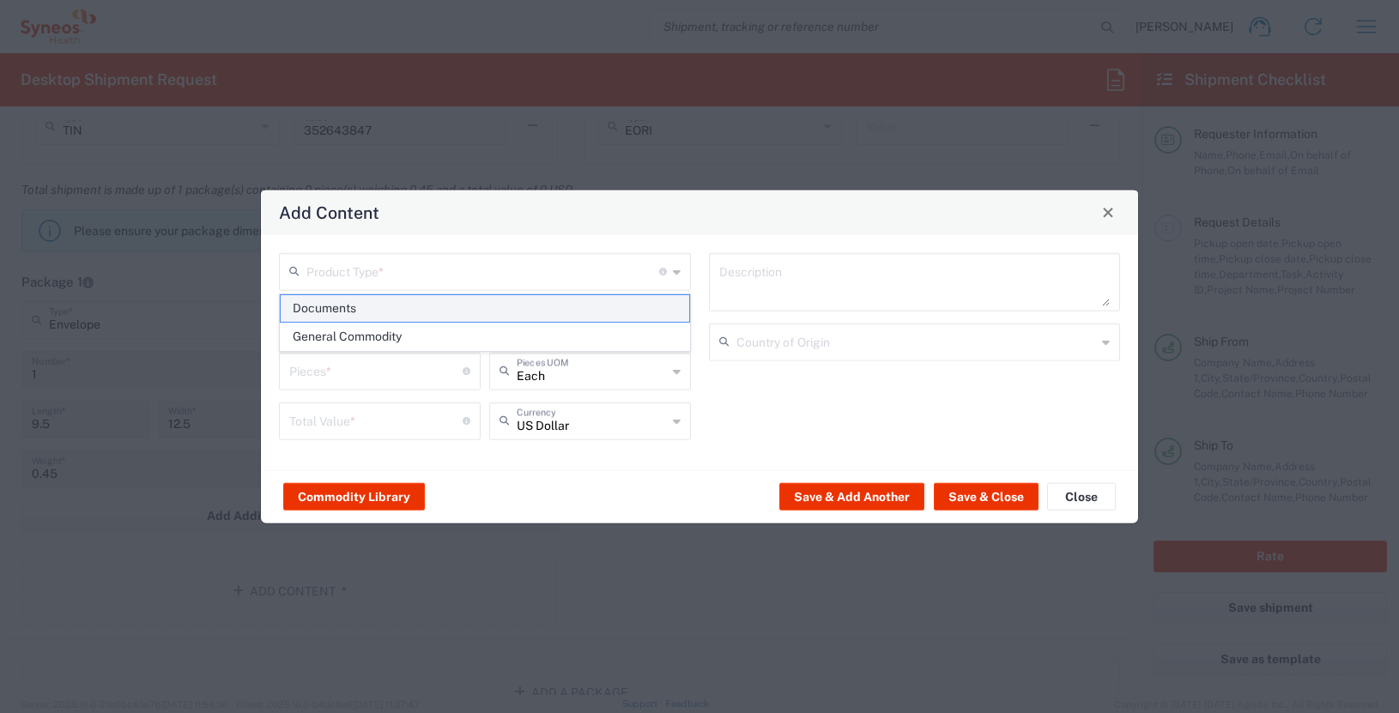
click at [515, 317] on span "Documents" at bounding box center [485, 308] width 408 height 27
type input "Documents"
type input "1"
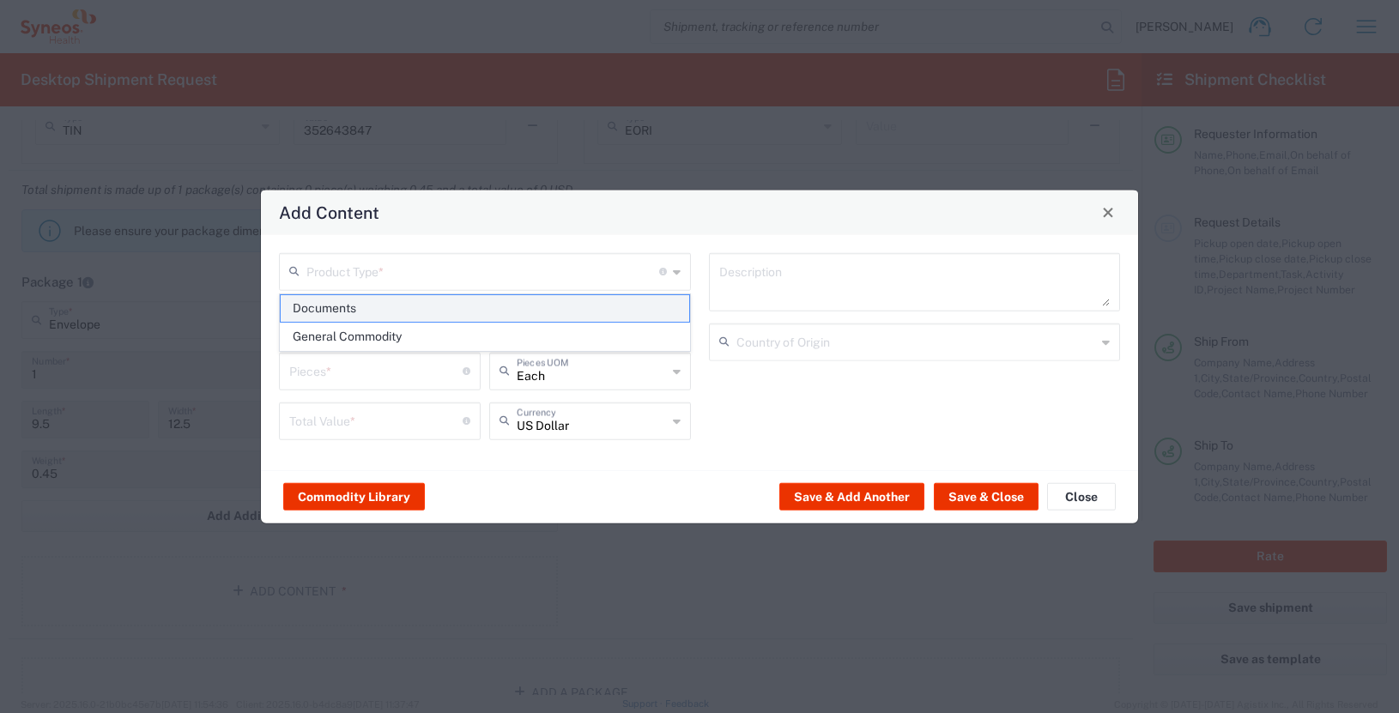
type textarea "Documents"
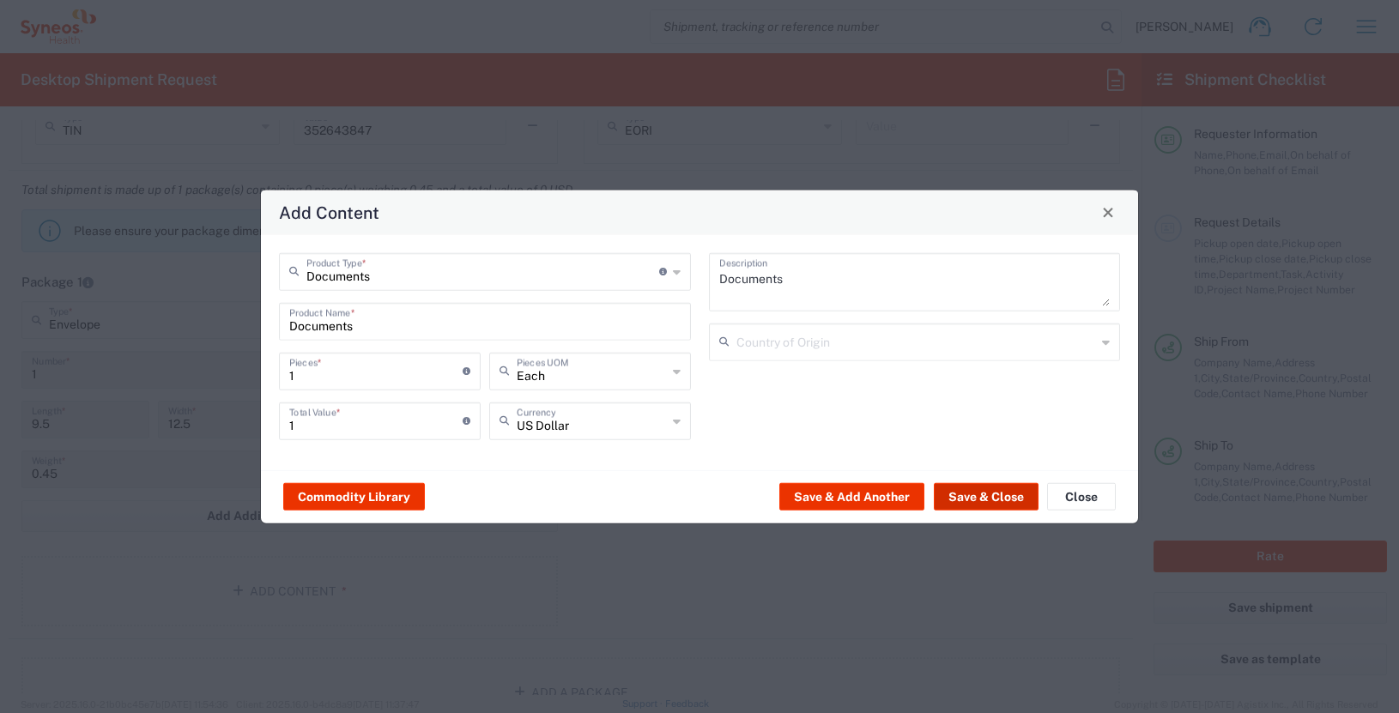
click at [1002, 500] on button "Save & Close" at bounding box center [986, 496] width 105 height 27
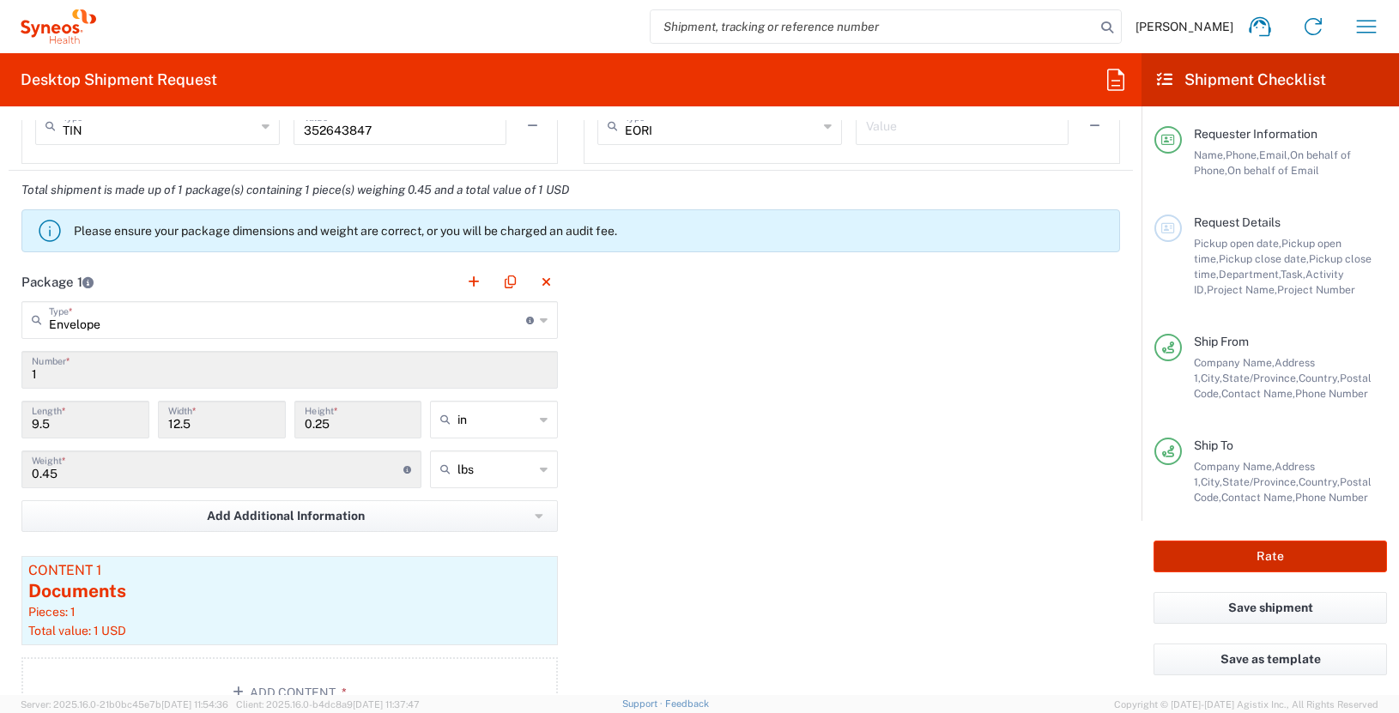
click at [1301, 560] on button "Rate" at bounding box center [1269, 557] width 233 height 32
type input "7054548"
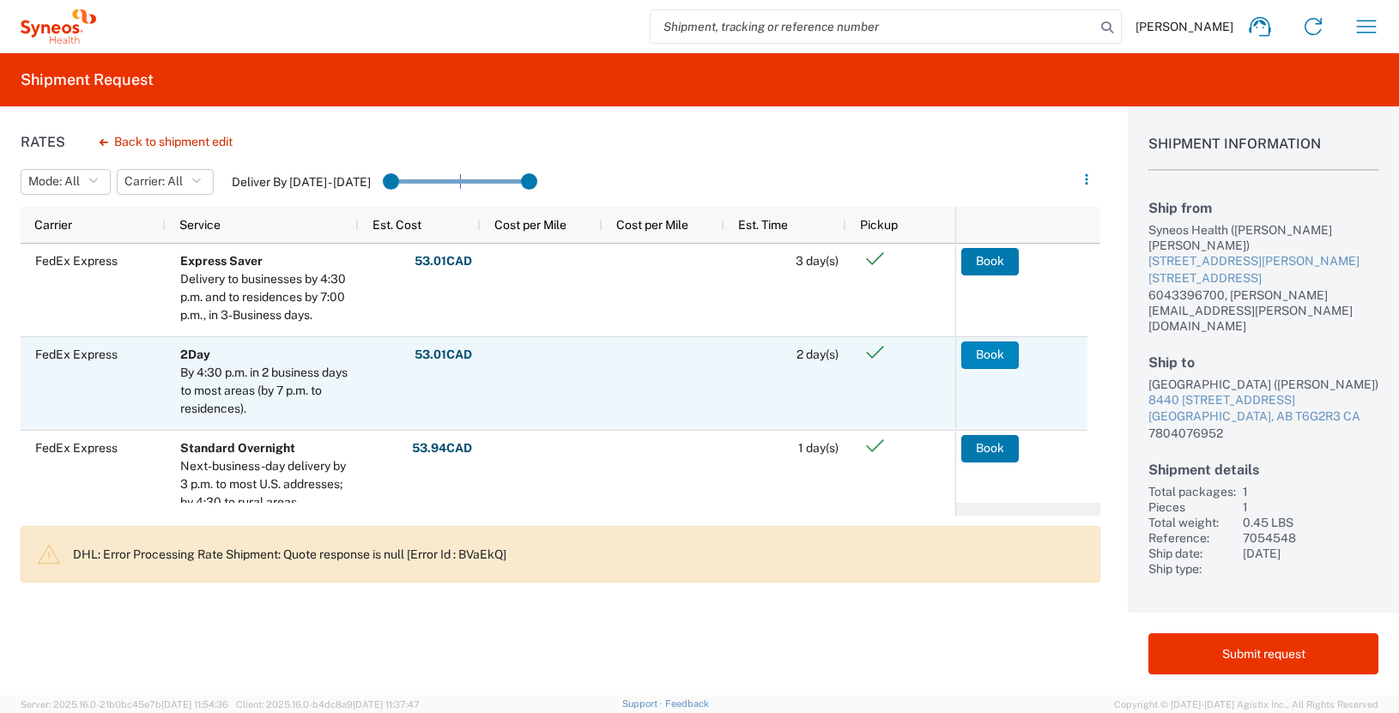
click at [995, 354] on button "Book" at bounding box center [989, 355] width 57 height 27
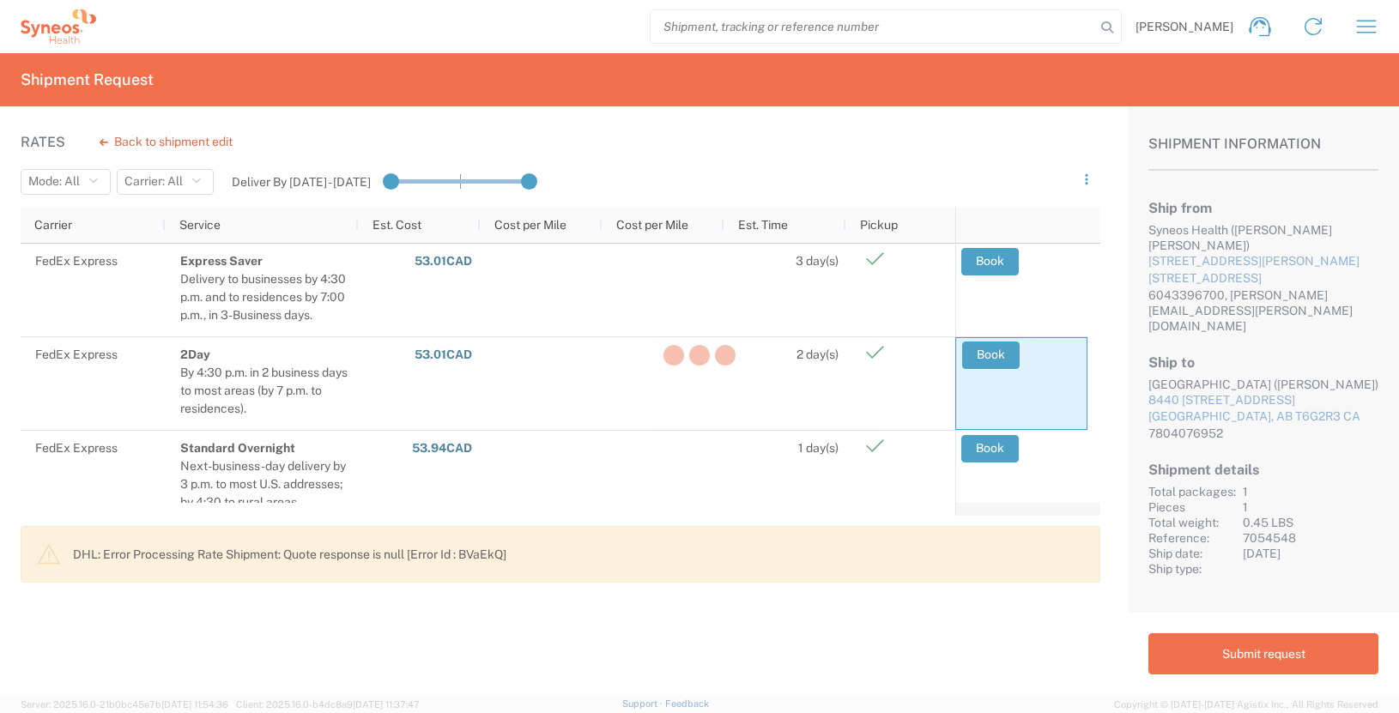
click at [997, 440] on div at bounding box center [699, 356] width 1399 height 713
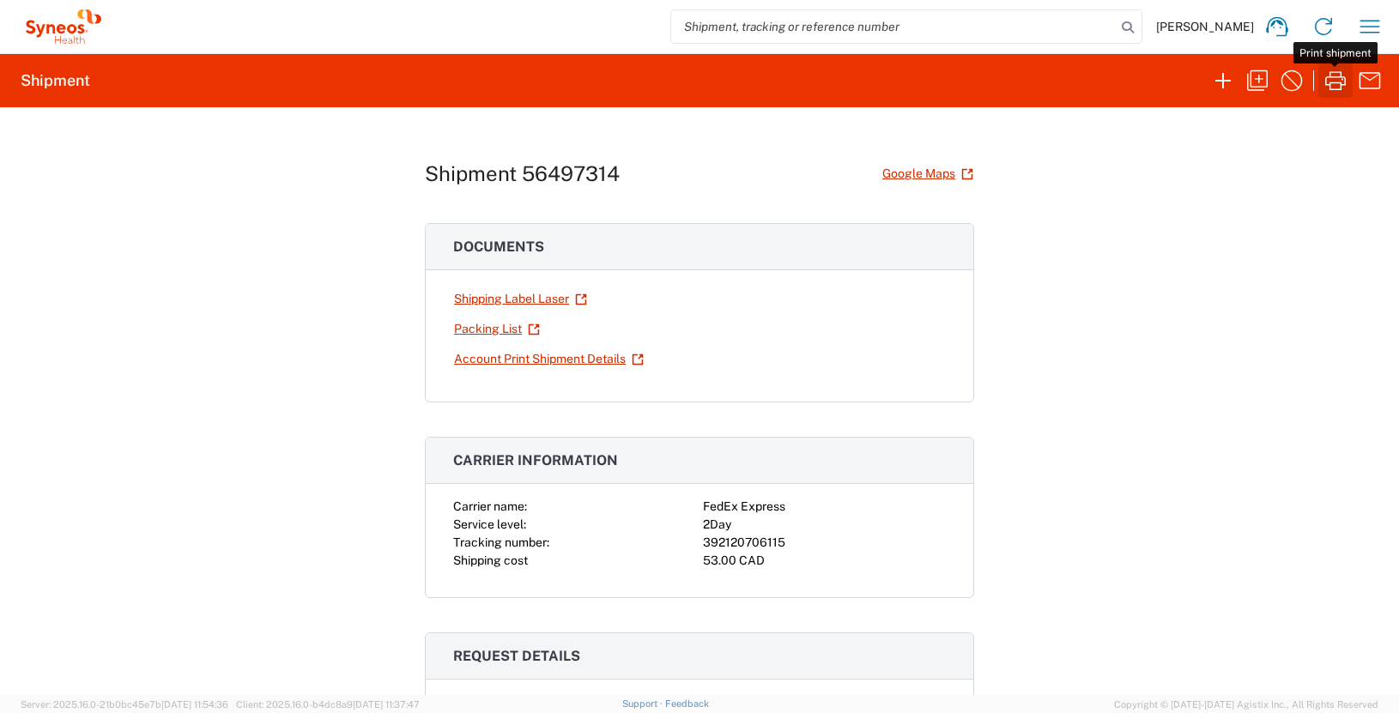
click at [1333, 82] on icon "button" at bounding box center [1335, 80] width 21 height 19
